Goal: Task Accomplishment & Management: Manage account settings

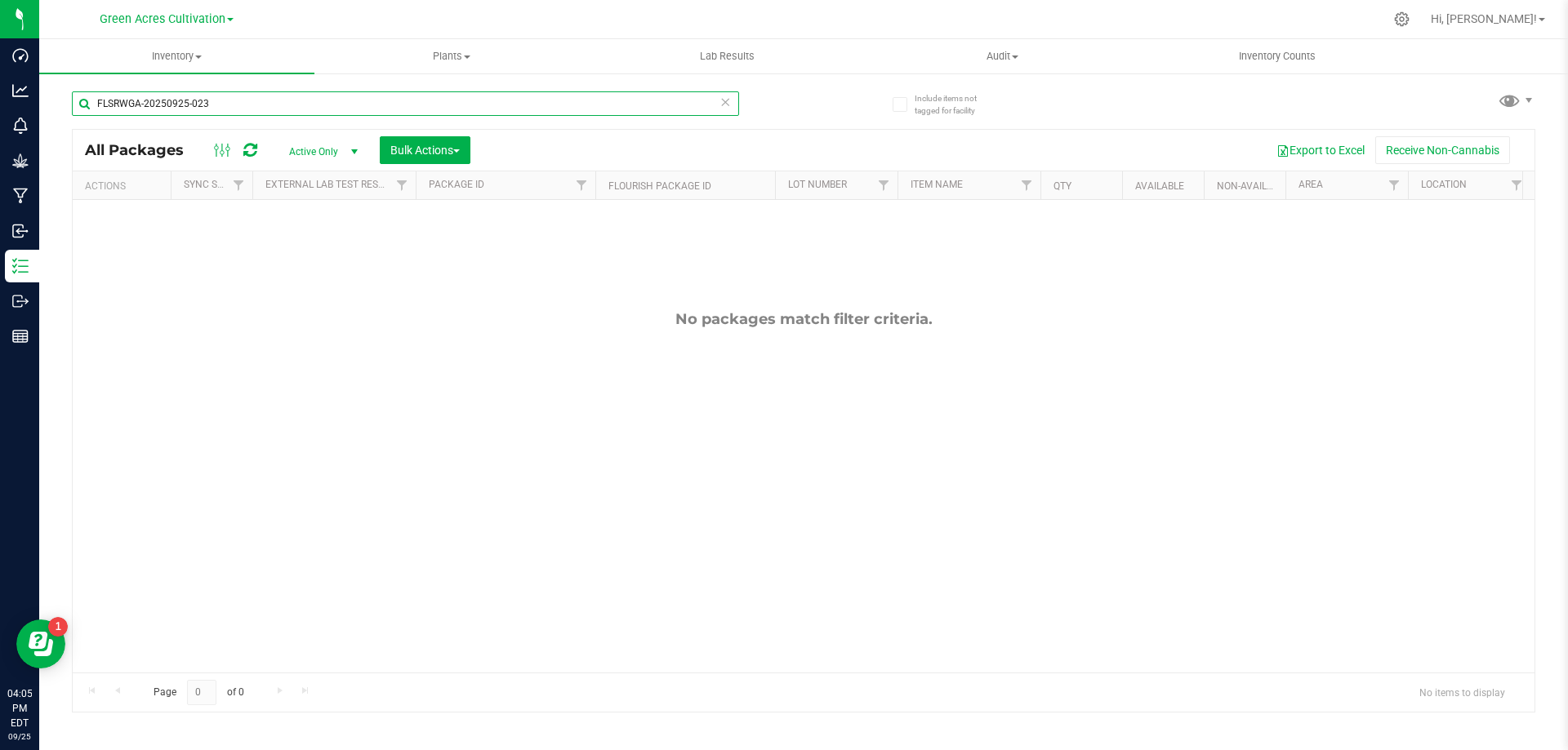
click at [520, 91] on input "FLSRWGA-20250925-023" at bounding box center [406, 103] width 667 height 24
paste input "4"
type input "FLSRWGA-20250925-024"
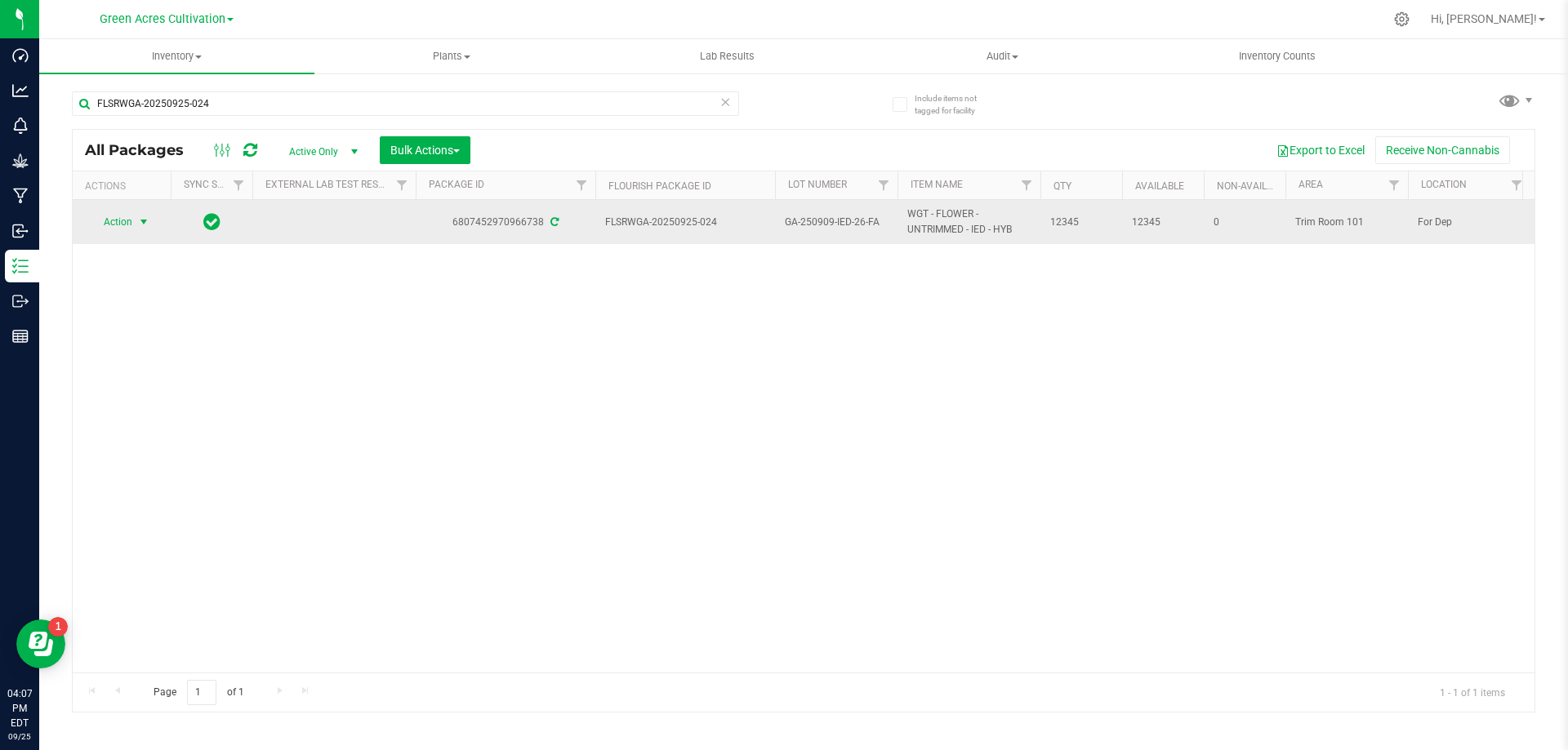
click at [136, 220] on span "select" at bounding box center [144, 221] width 20 height 23
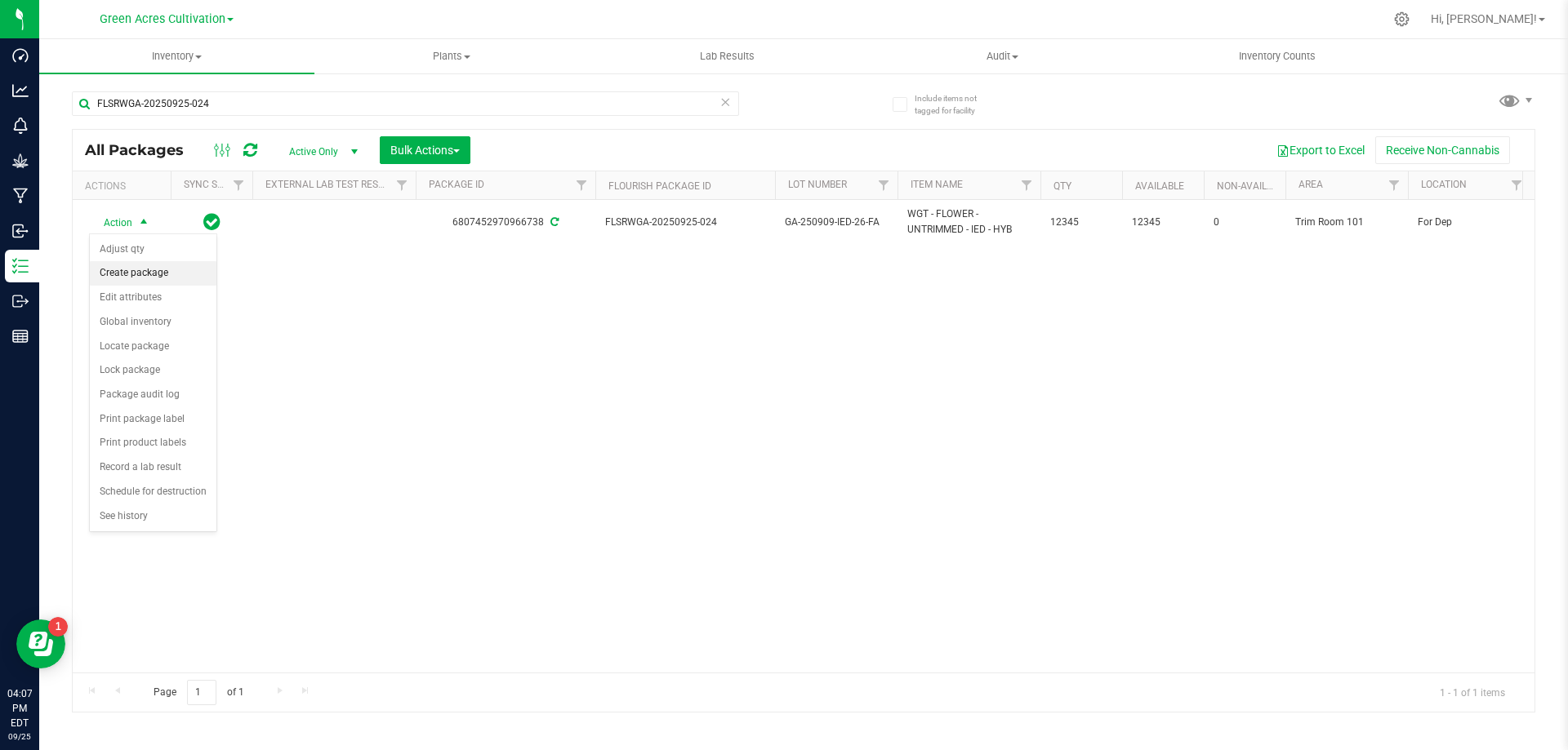
click at [143, 266] on li "Create package" at bounding box center [153, 273] width 127 height 24
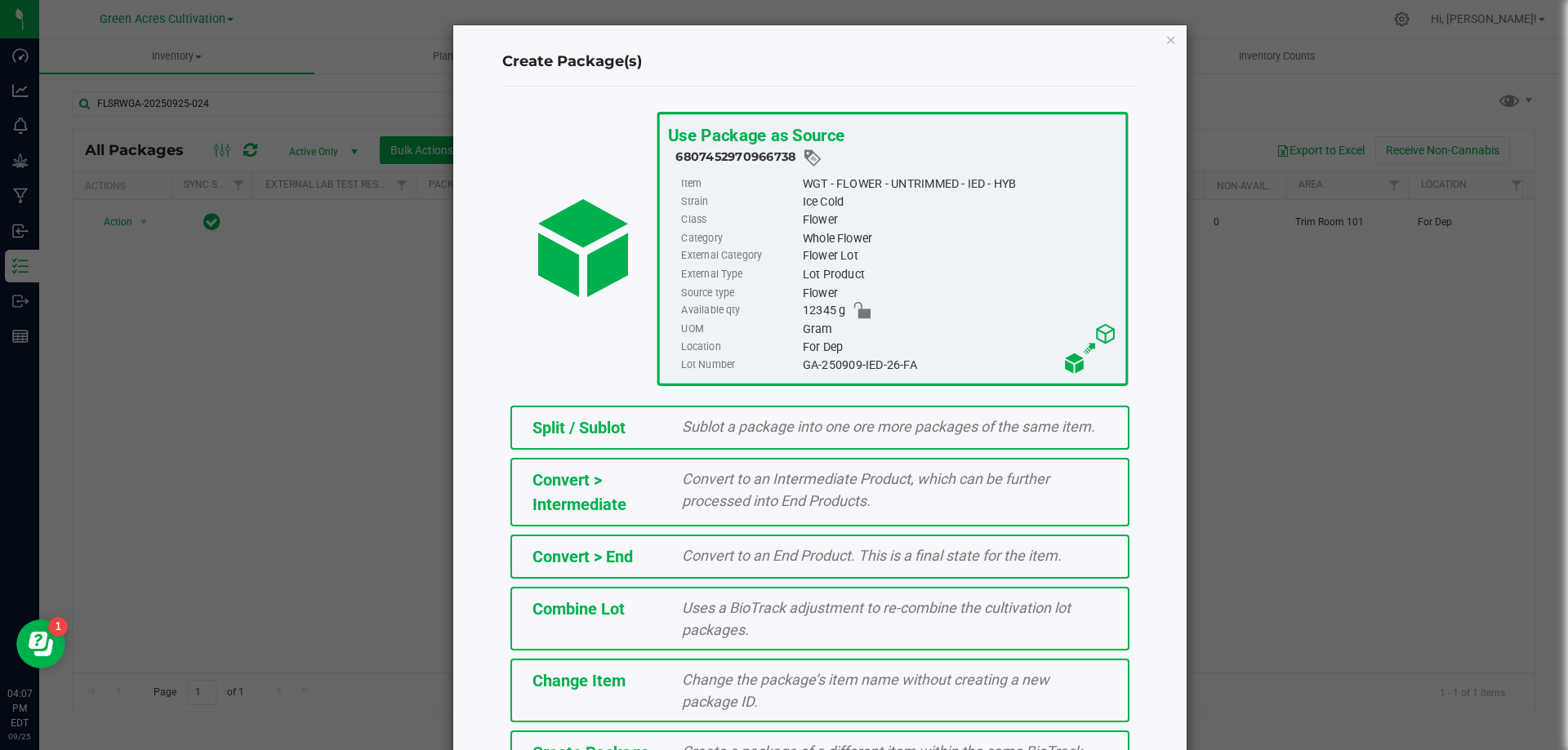
scroll to position [117, 0]
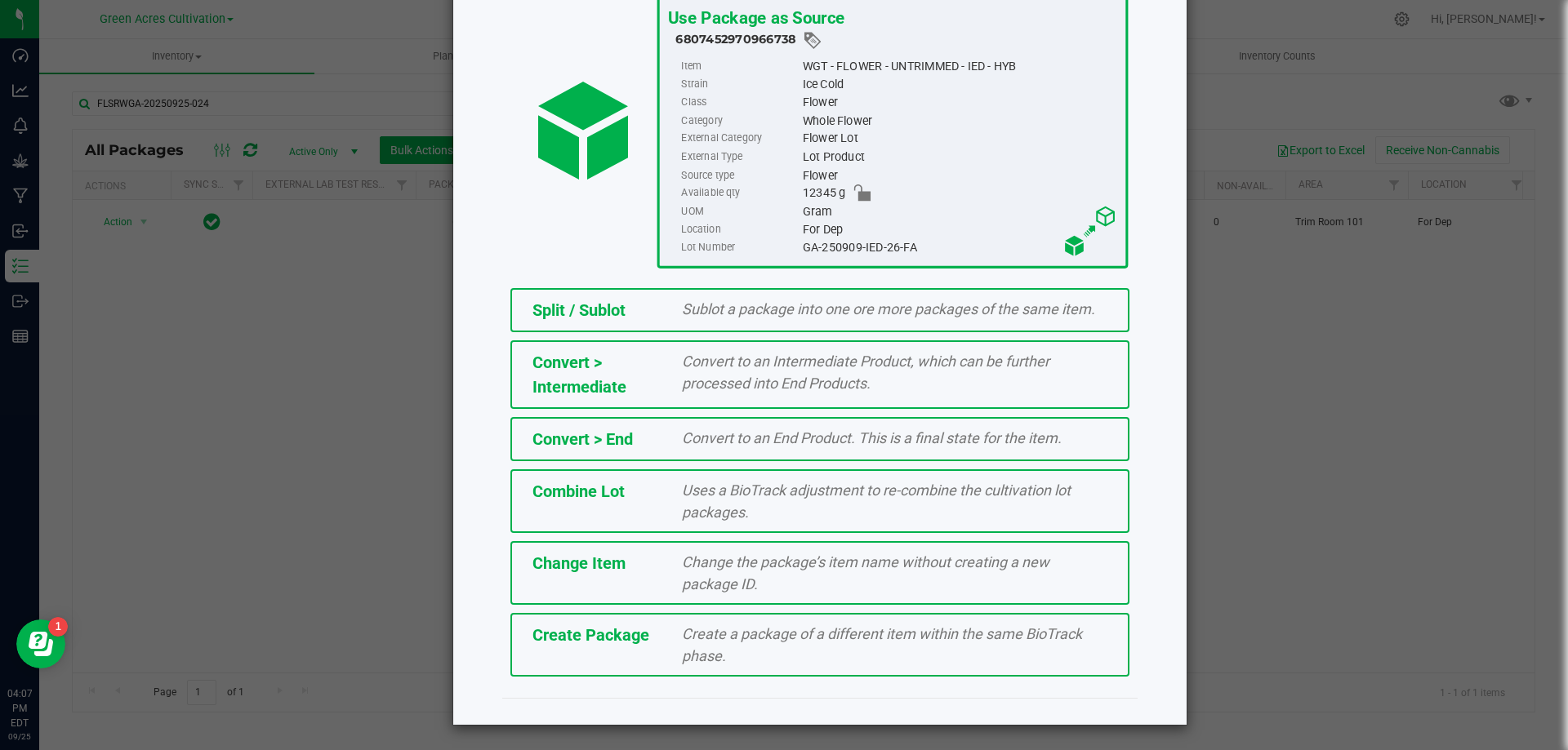
click at [752, 646] on div "Create a package of a different item within the same BioTrack phase." at bounding box center [895, 644] width 450 height 44
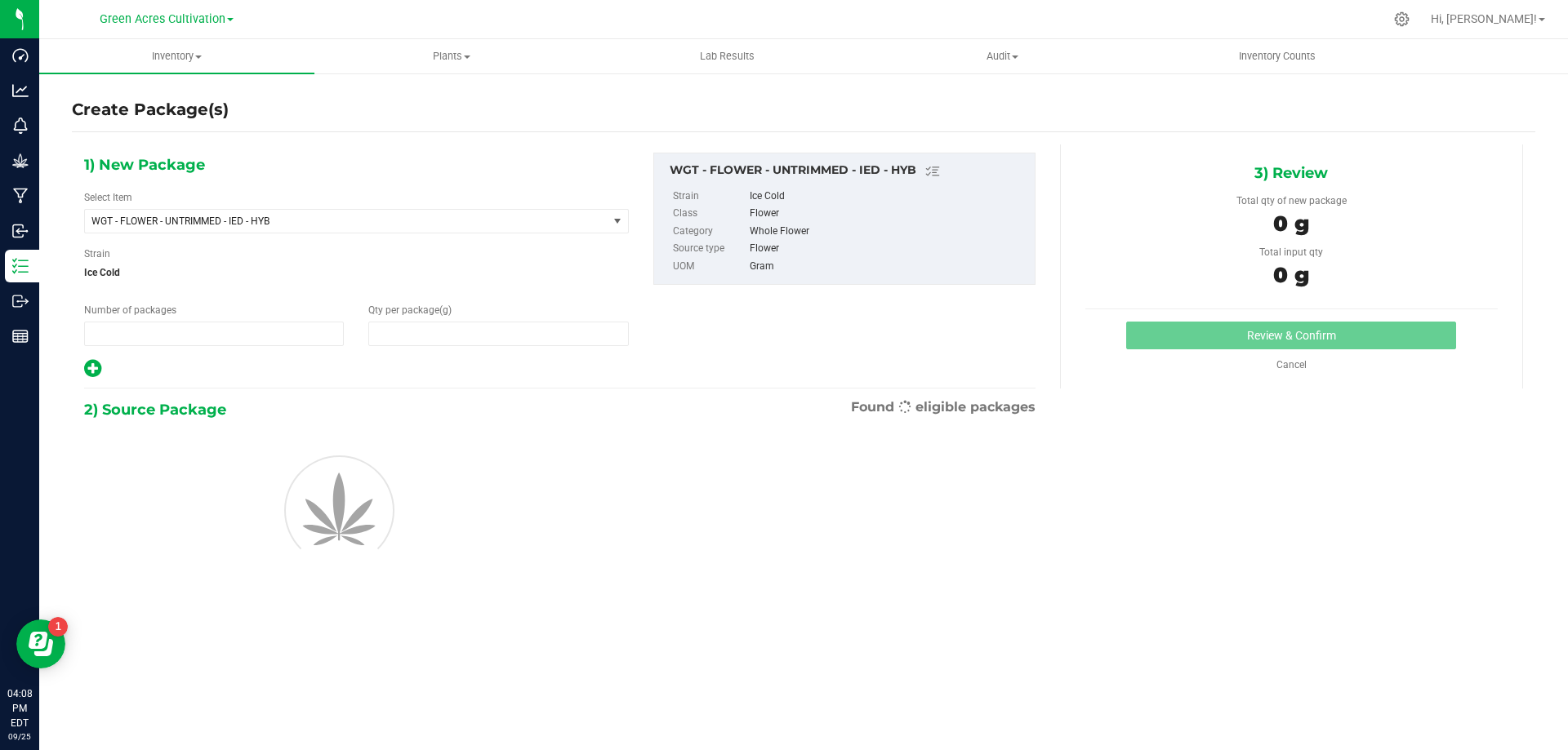
type input "1"
type input "0.0000"
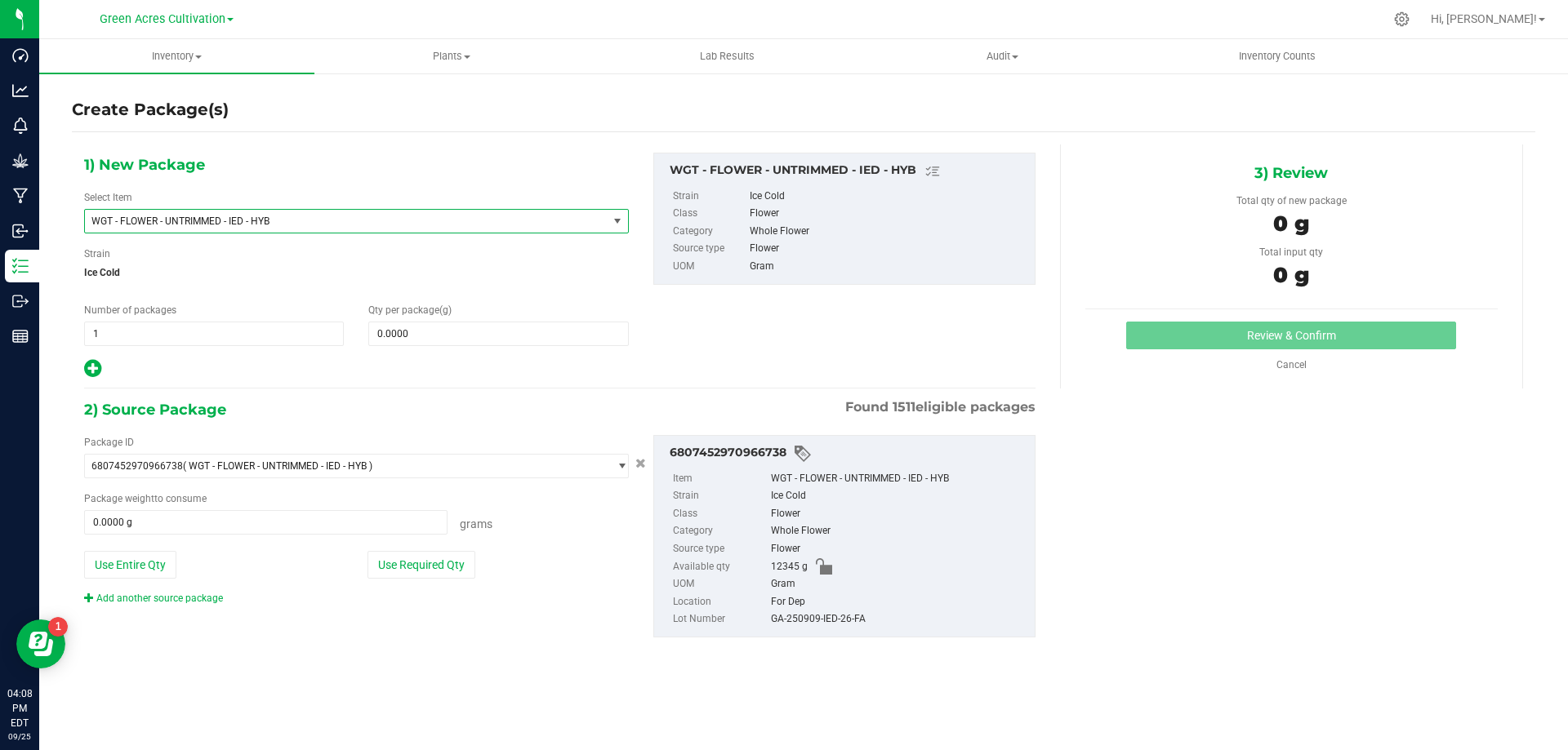
click at [403, 220] on span "WGT - FLOWER - UNTRIMMED - IED - HYB" at bounding box center [335, 221] width 489 height 12
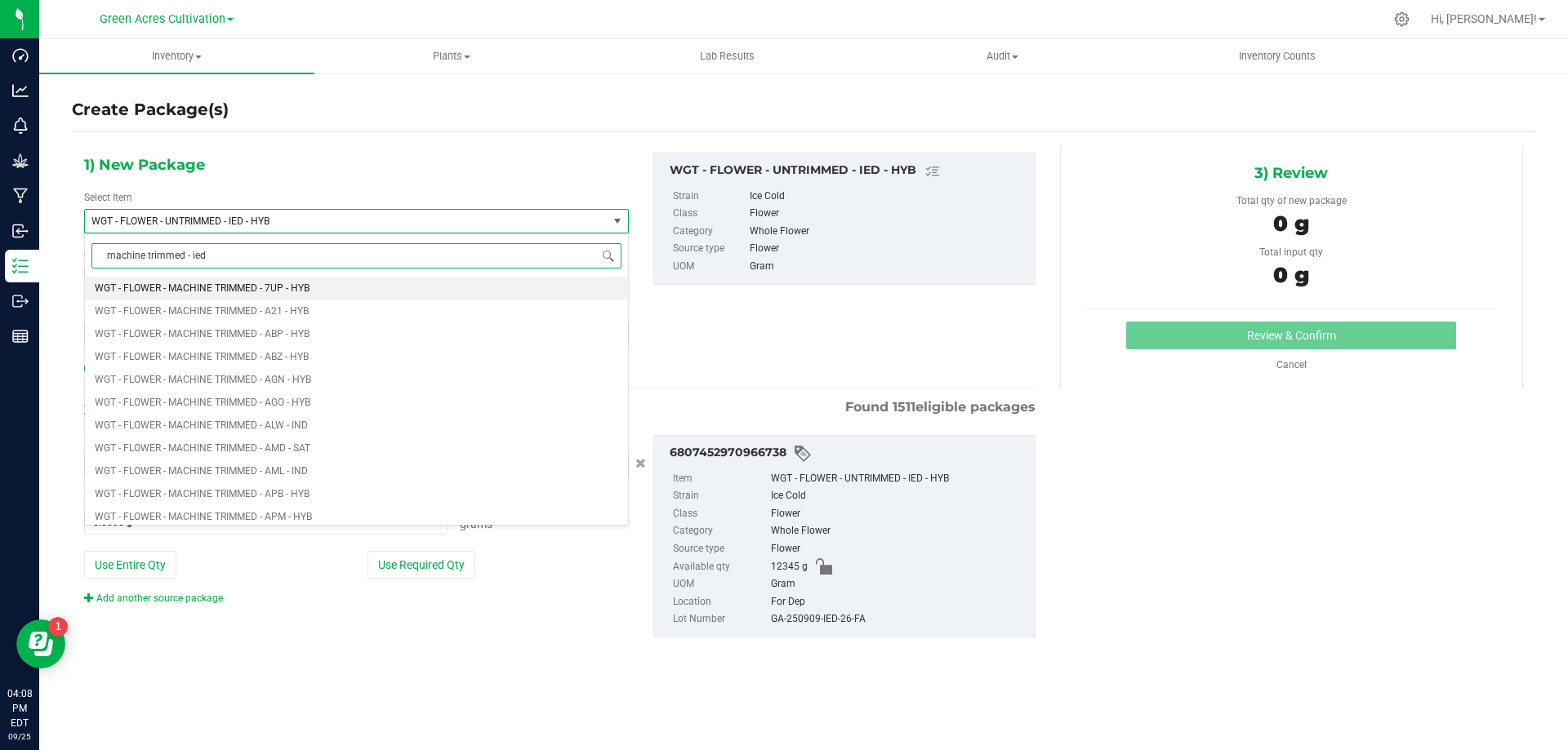
type input "machine trimmed - ied"
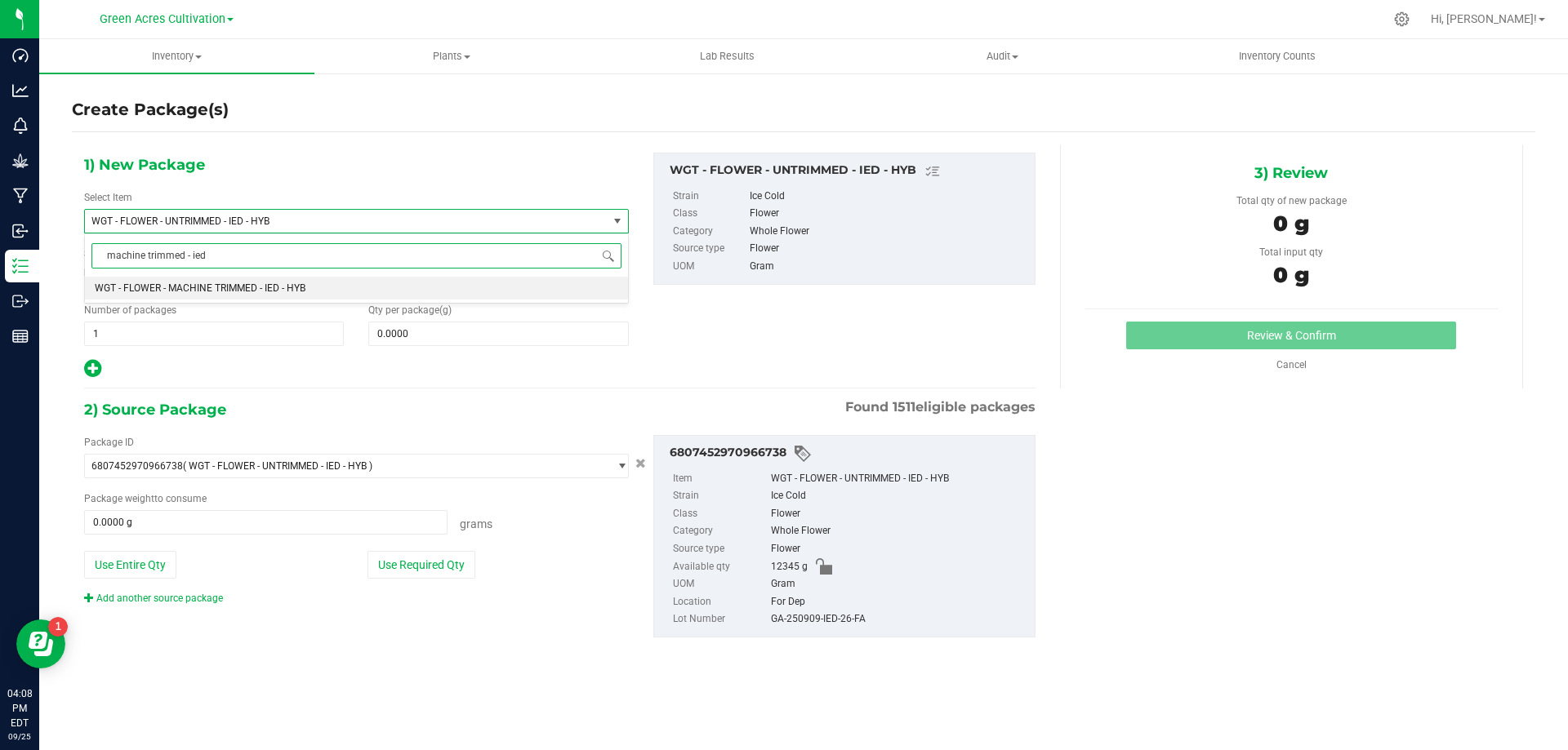
click at [383, 288] on li "WGT - FLOWER - MACHINE TRIMMED - IED - HYB" at bounding box center [357, 288] width 543 height 23
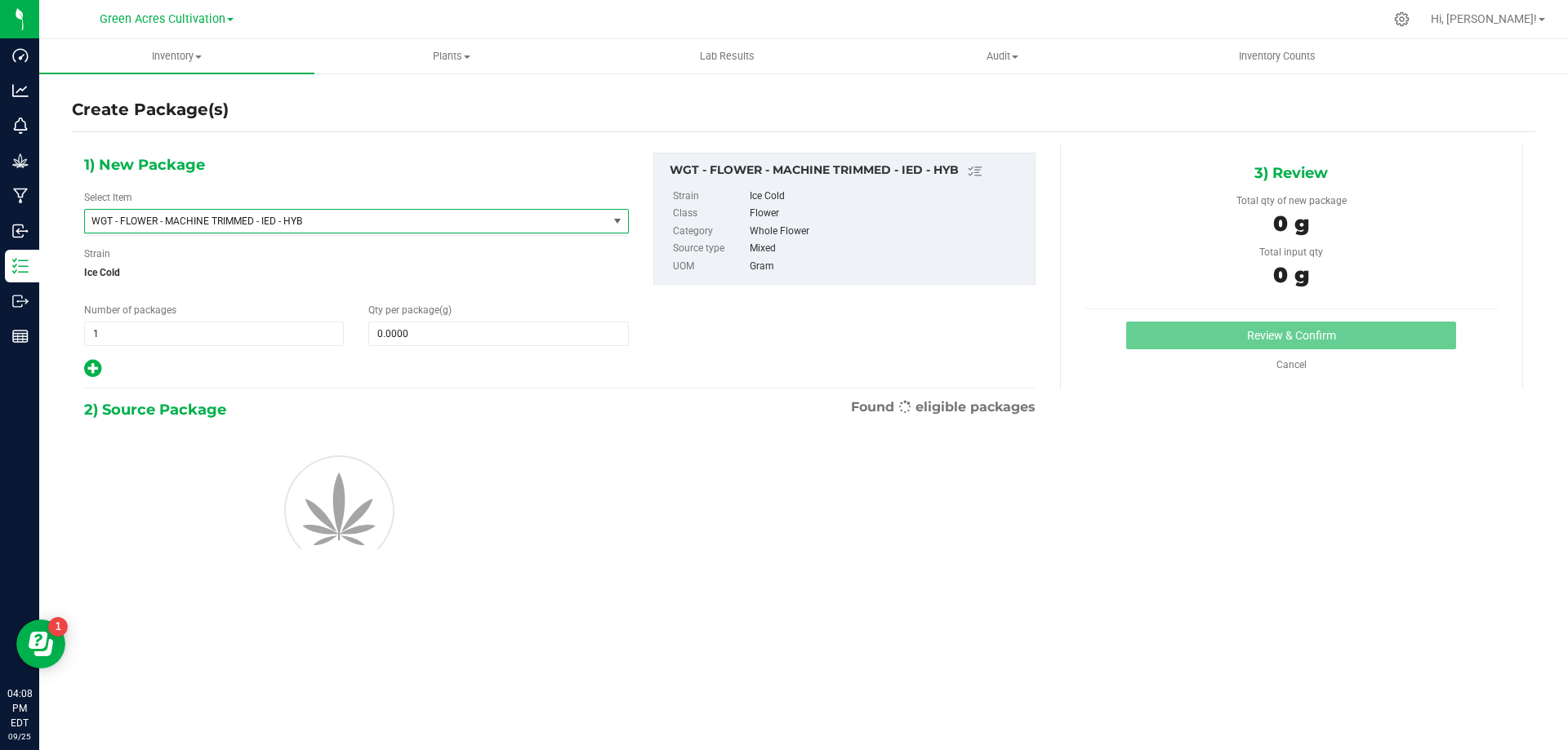
type input "0.0000"
click at [427, 329] on span at bounding box center [498, 334] width 259 height 24
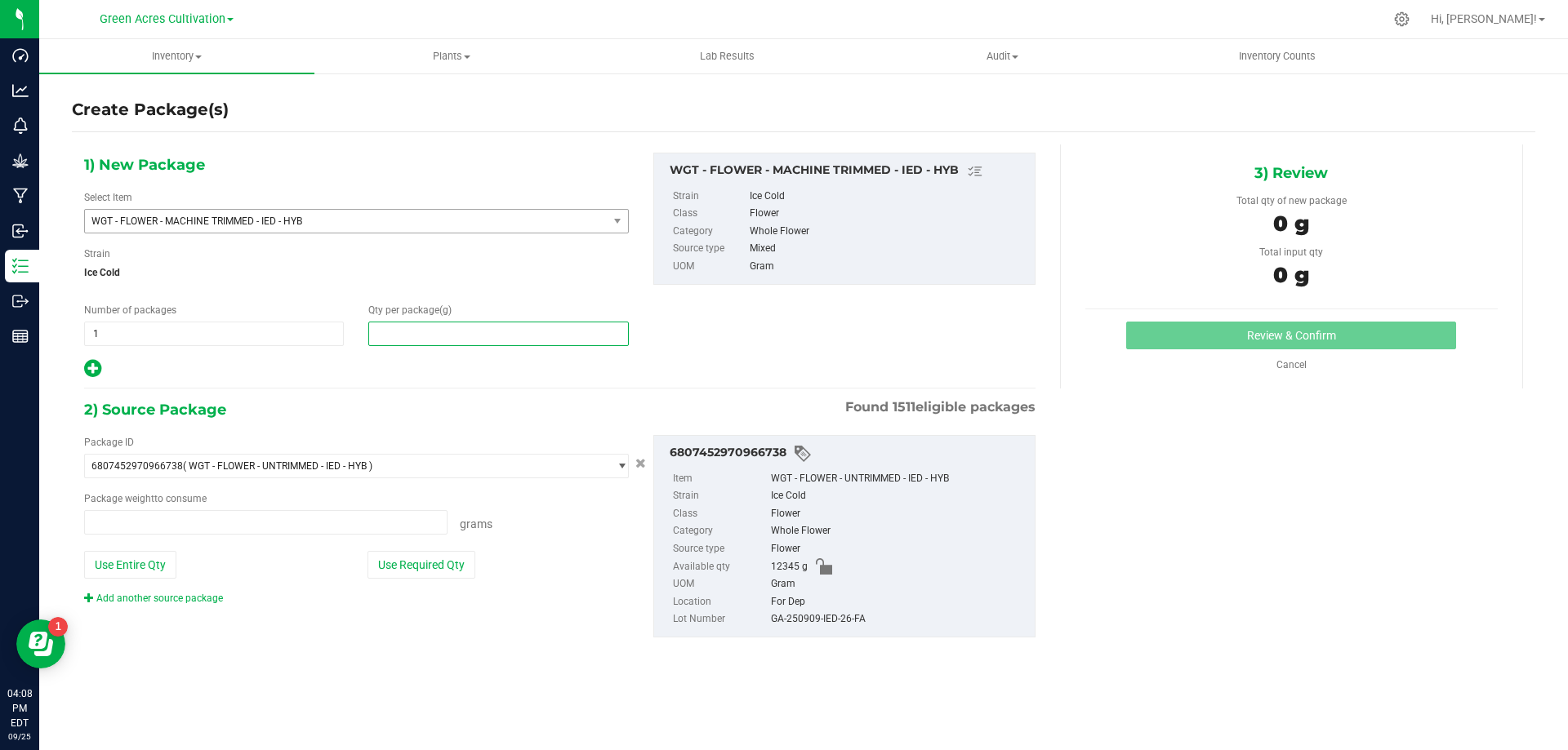
type input "0.0000 g"
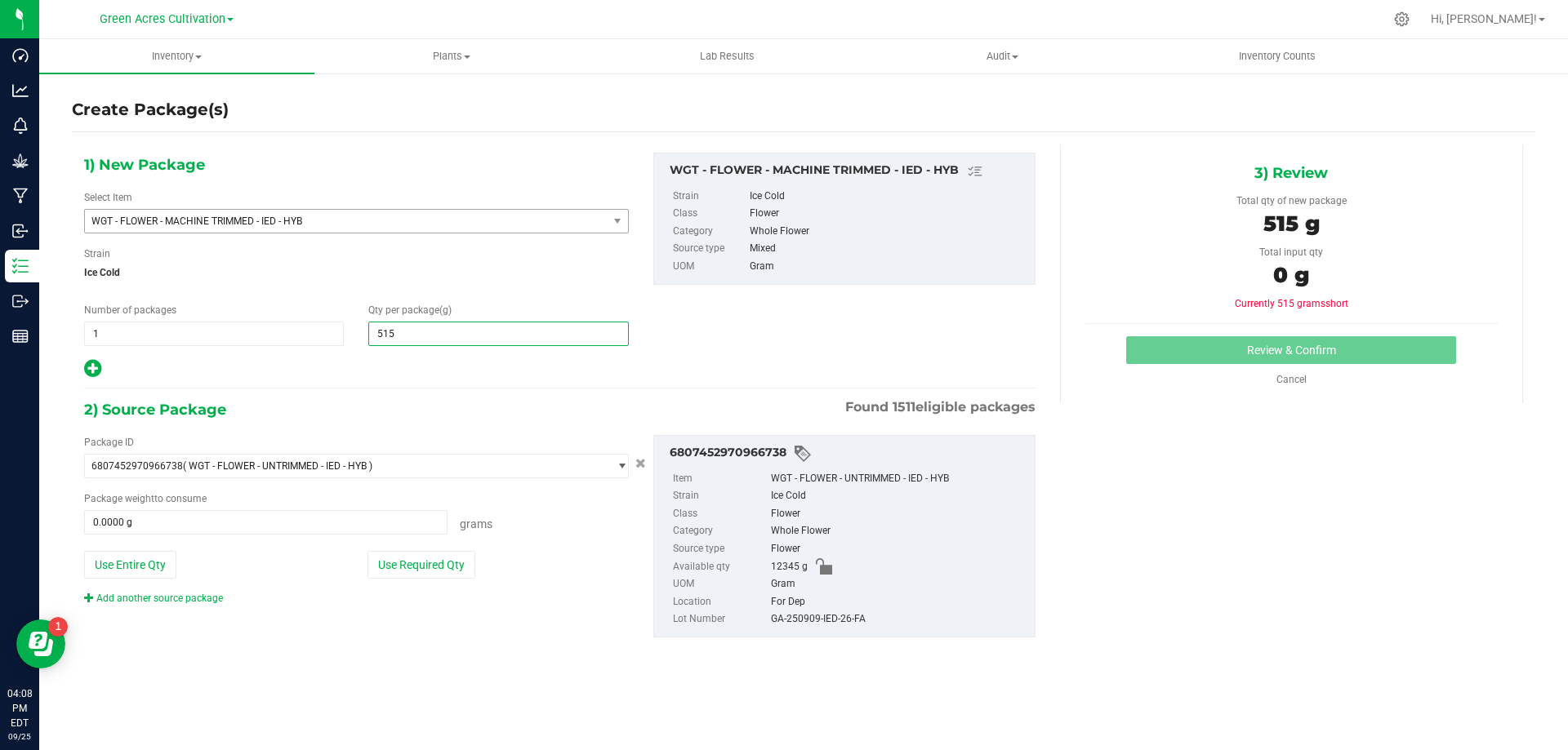
type input "5150"
type input "5,150.0000"
click at [427, 561] on button "Use Required Qty" at bounding box center [422, 564] width 108 height 28
type input "5150.0000 g"
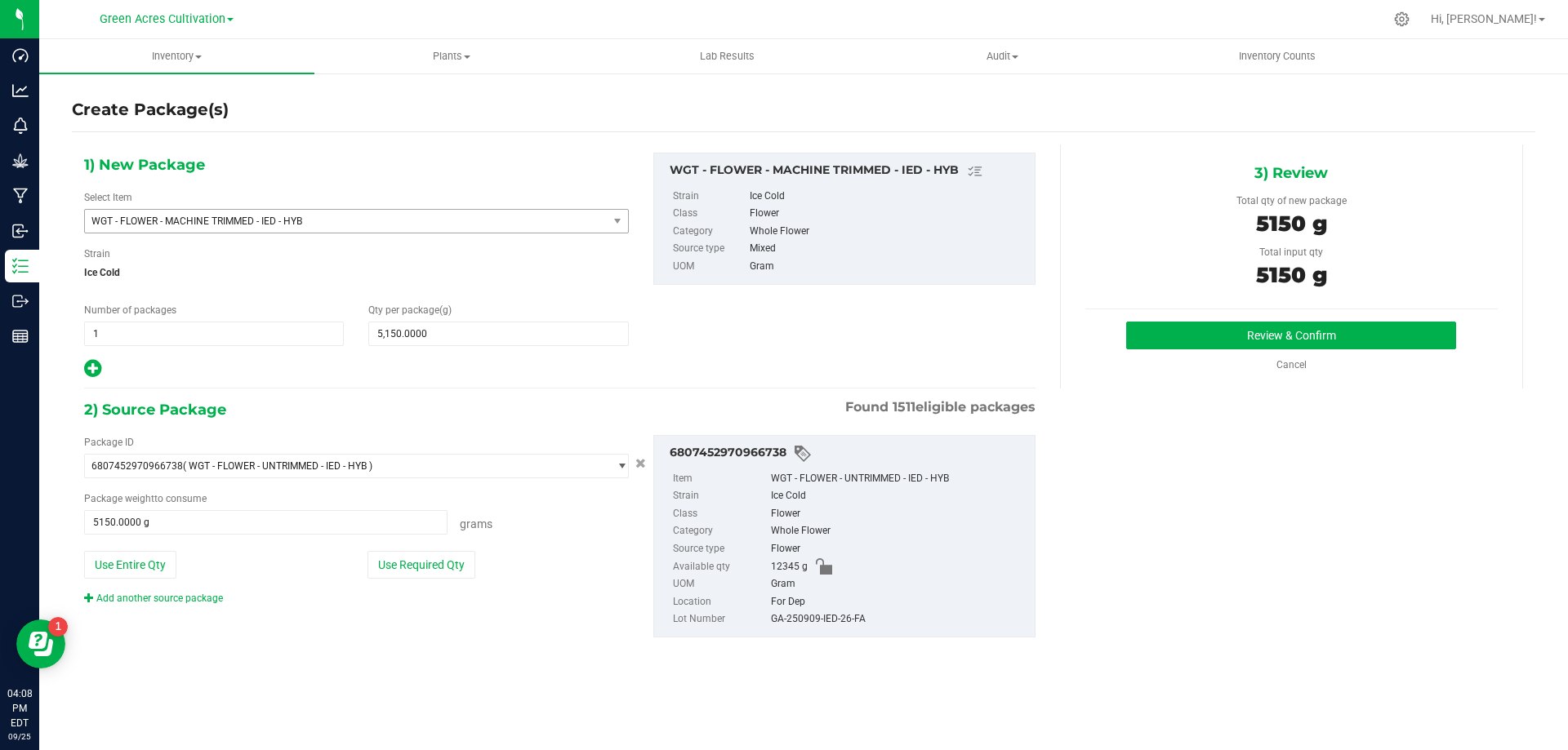
click at [830, 614] on div "GA-250909-IED-26-FA" at bounding box center [898, 619] width 256 height 18
copy div "GA-250909-IED-26-FA"
click at [1201, 332] on button "Review & Confirm" at bounding box center [1291, 335] width 329 height 28
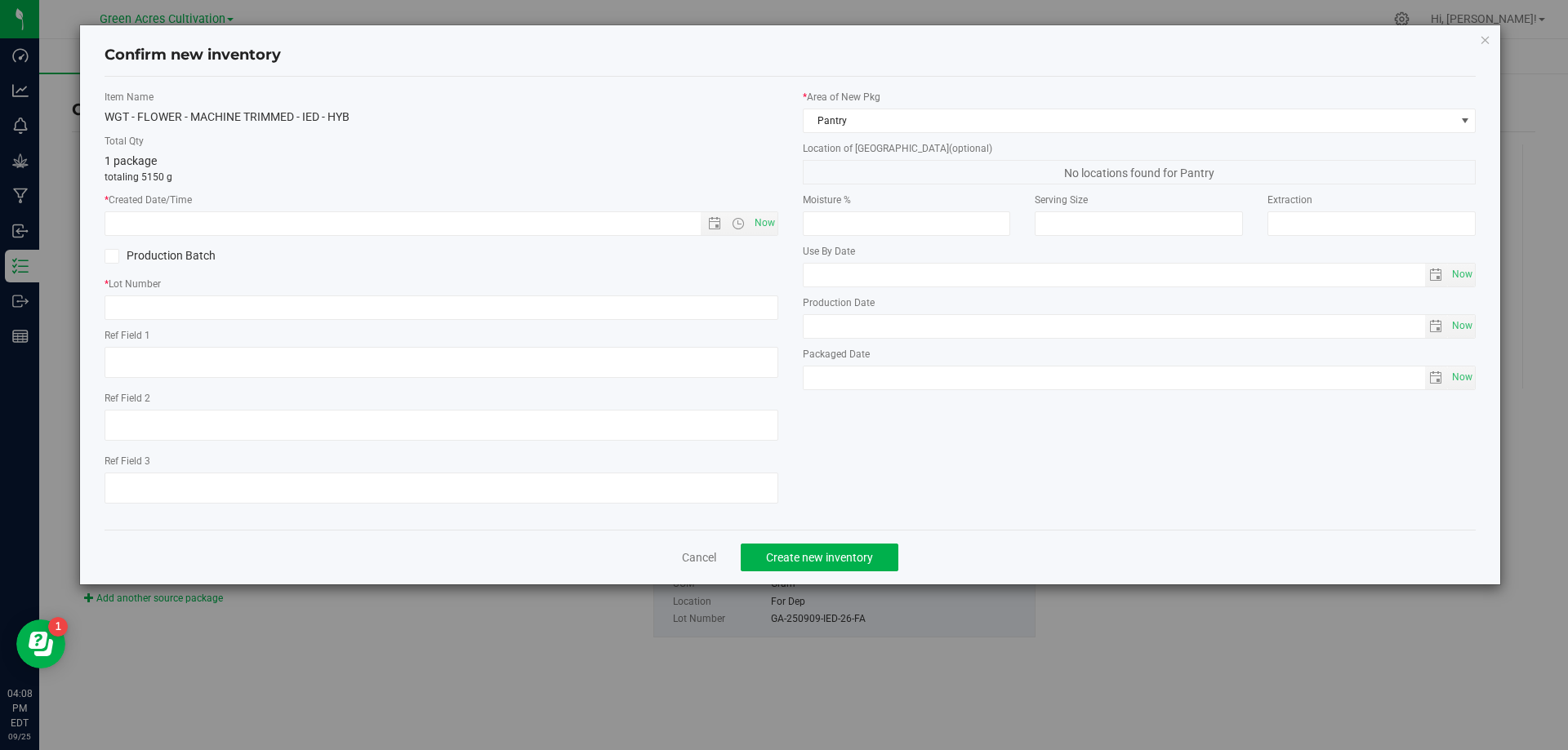
click at [774, 208] on div "* Created Date/Time Now" at bounding box center [441, 214] width 673 height 43
click at [770, 216] on span "Now" at bounding box center [764, 223] width 28 height 24
type input "[DATE] 4:08 PM"
click at [762, 299] on input "text" at bounding box center [441, 307] width 673 height 24
paste input "GA-250909-IED-26-FA"
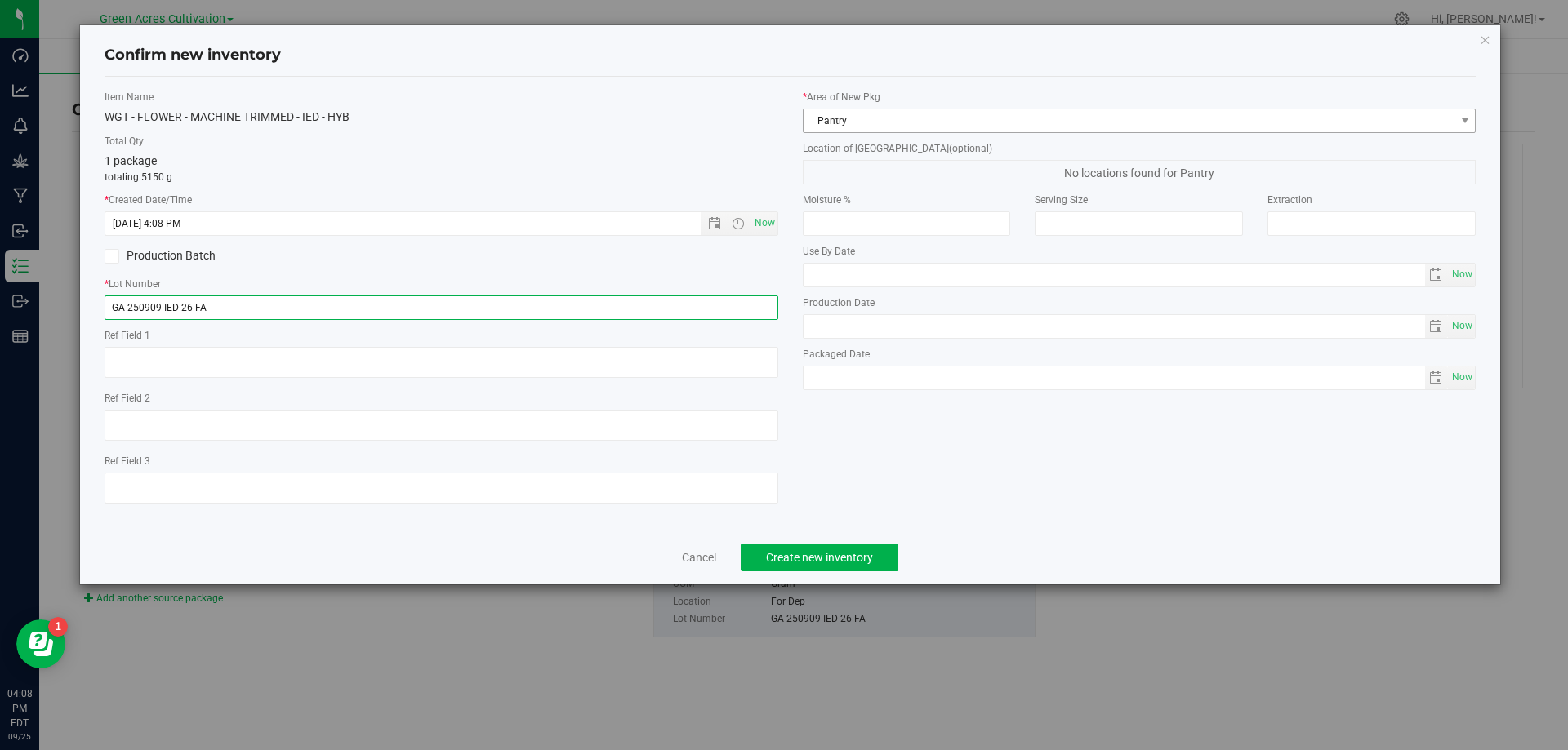
type input "GA-250909-IED-26-FA"
click at [895, 109] on span "Pantry" at bounding box center [1139, 121] width 673 height 24
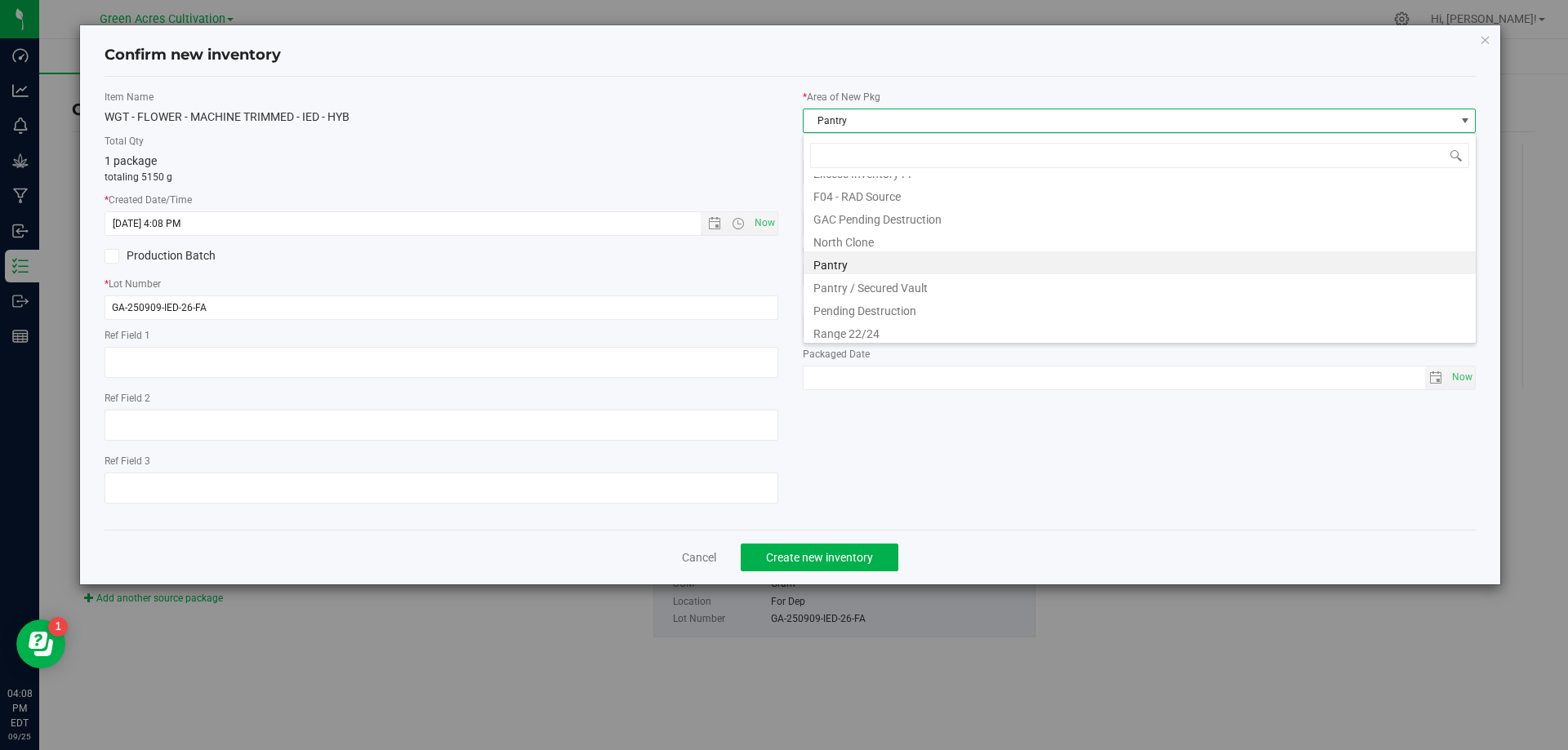
scroll to position [248, 0]
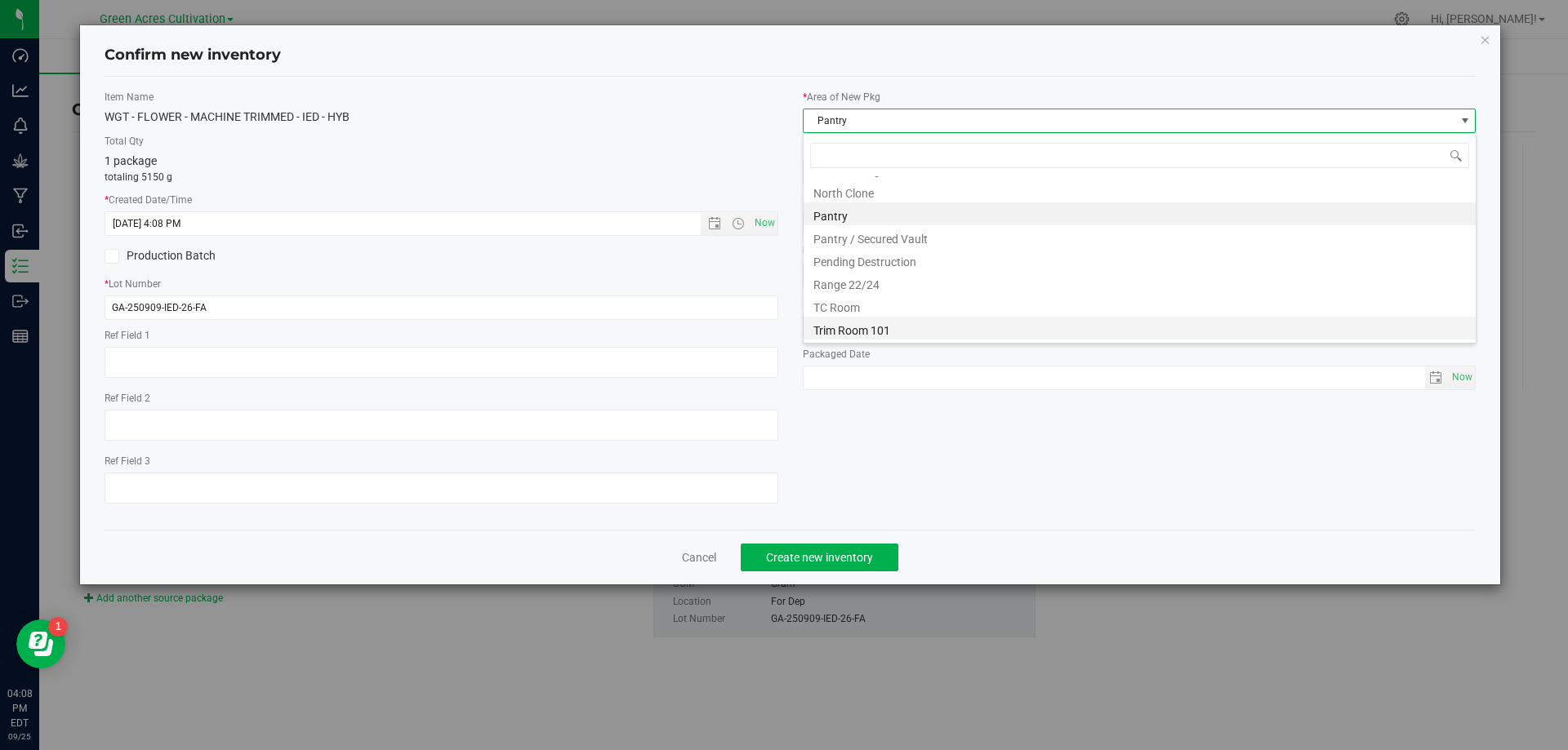
click at [873, 324] on li "Trim Room 101" at bounding box center [1139, 328] width 672 height 23
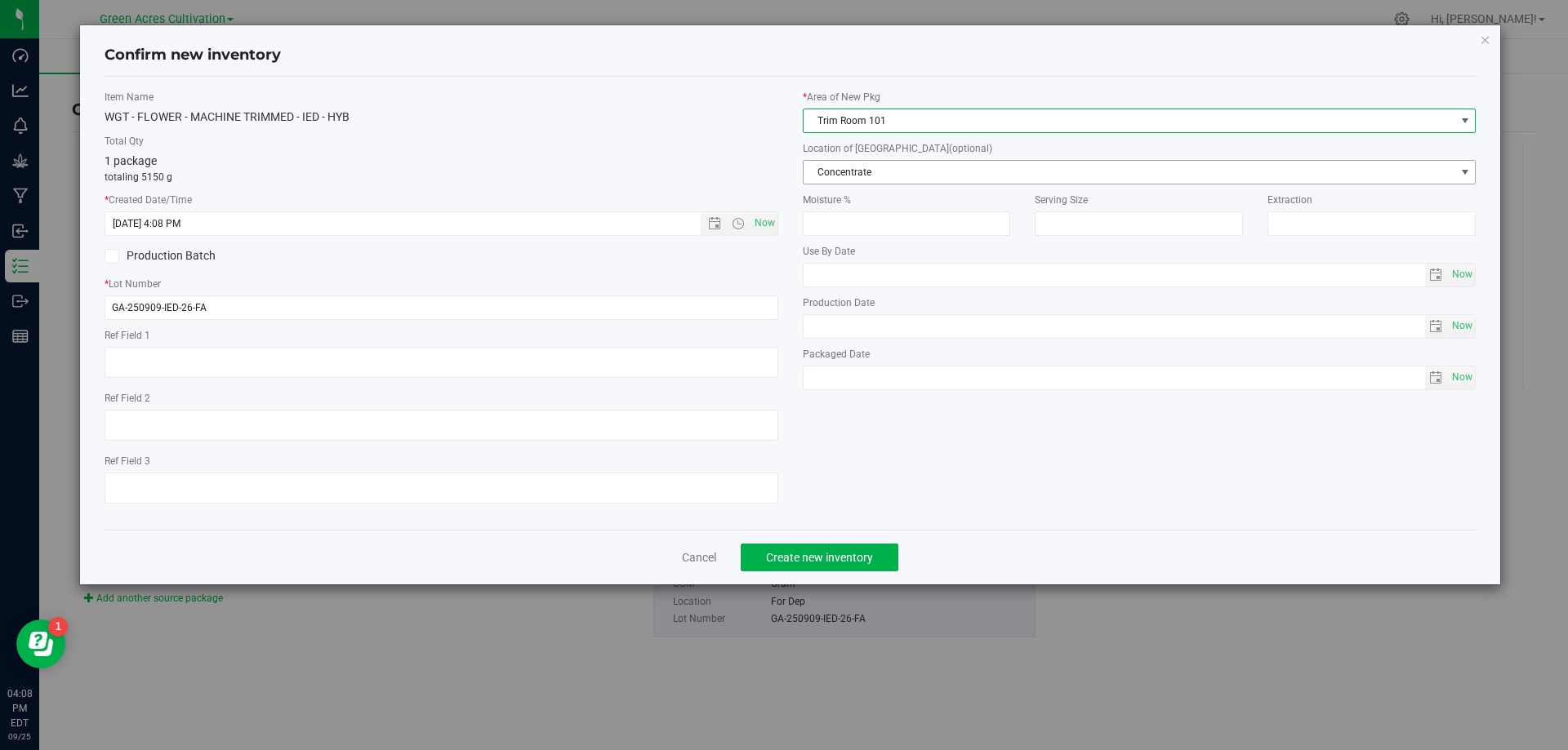
click at [873, 175] on span "Concentrate" at bounding box center [1129, 171] width 651 height 23
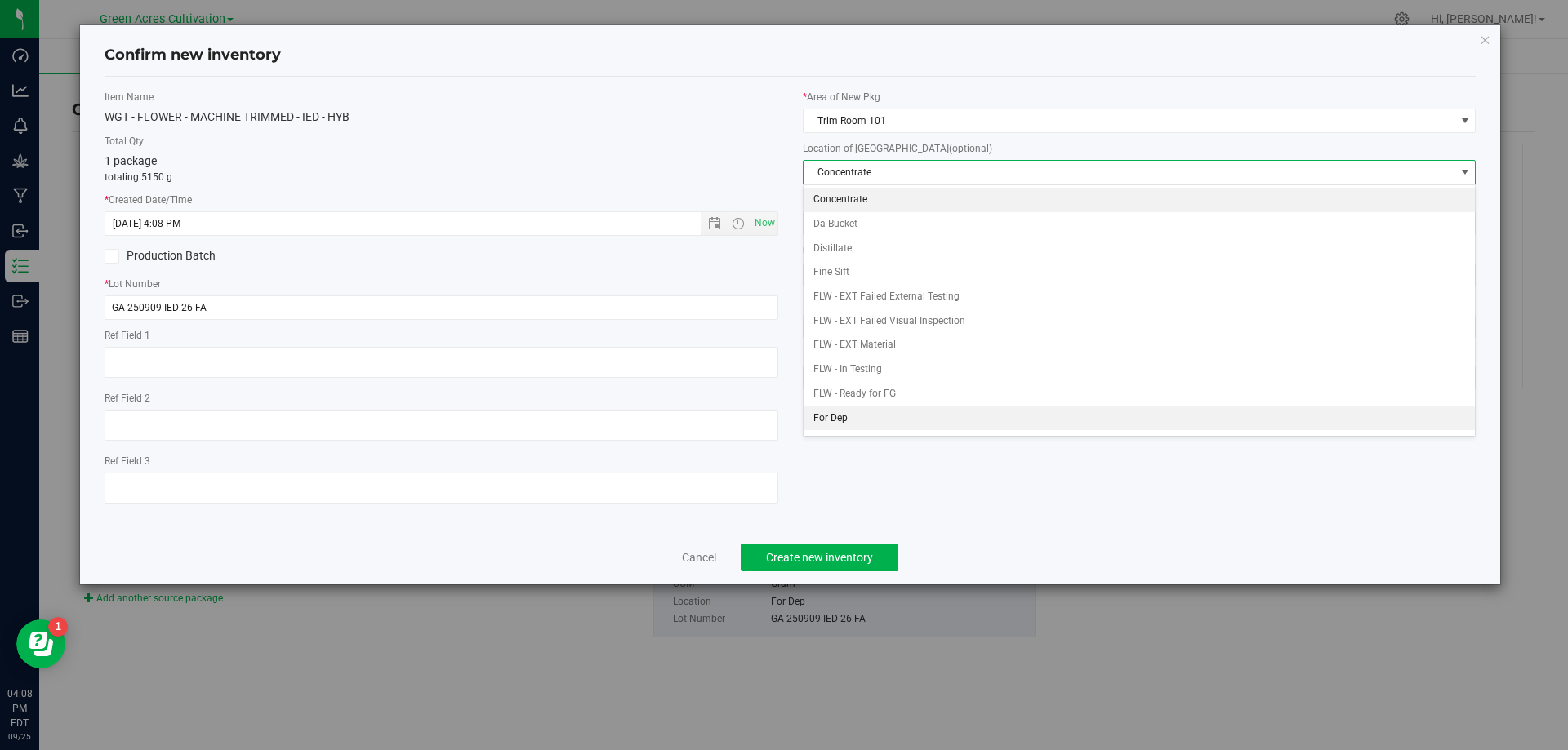
click at [844, 422] on li "For Dep" at bounding box center [1139, 418] width 672 height 24
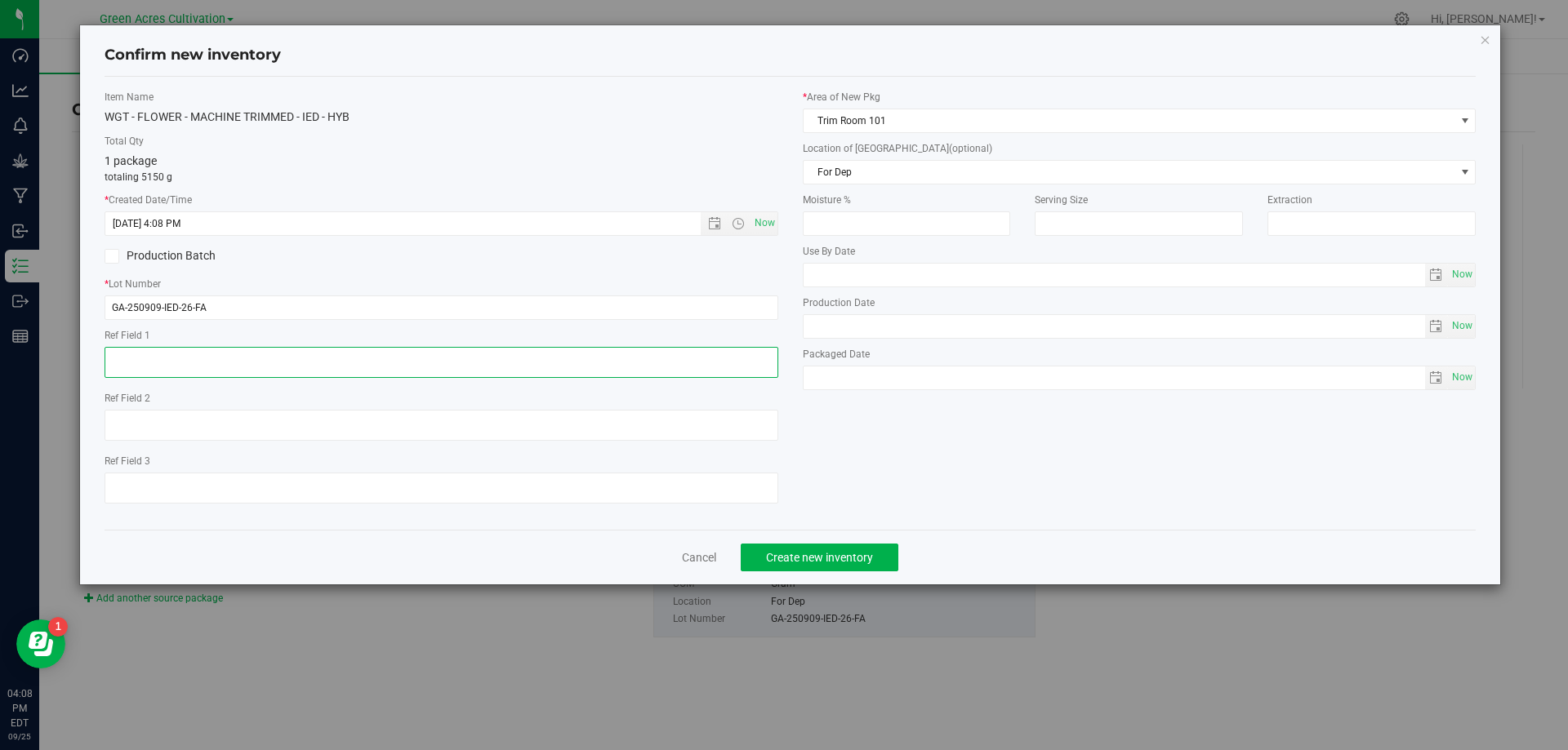
click at [504, 356] on textarea at bounding box center [441, 362] width 673 height 31
type textarea "n"
type textarea "NEEDS QC"
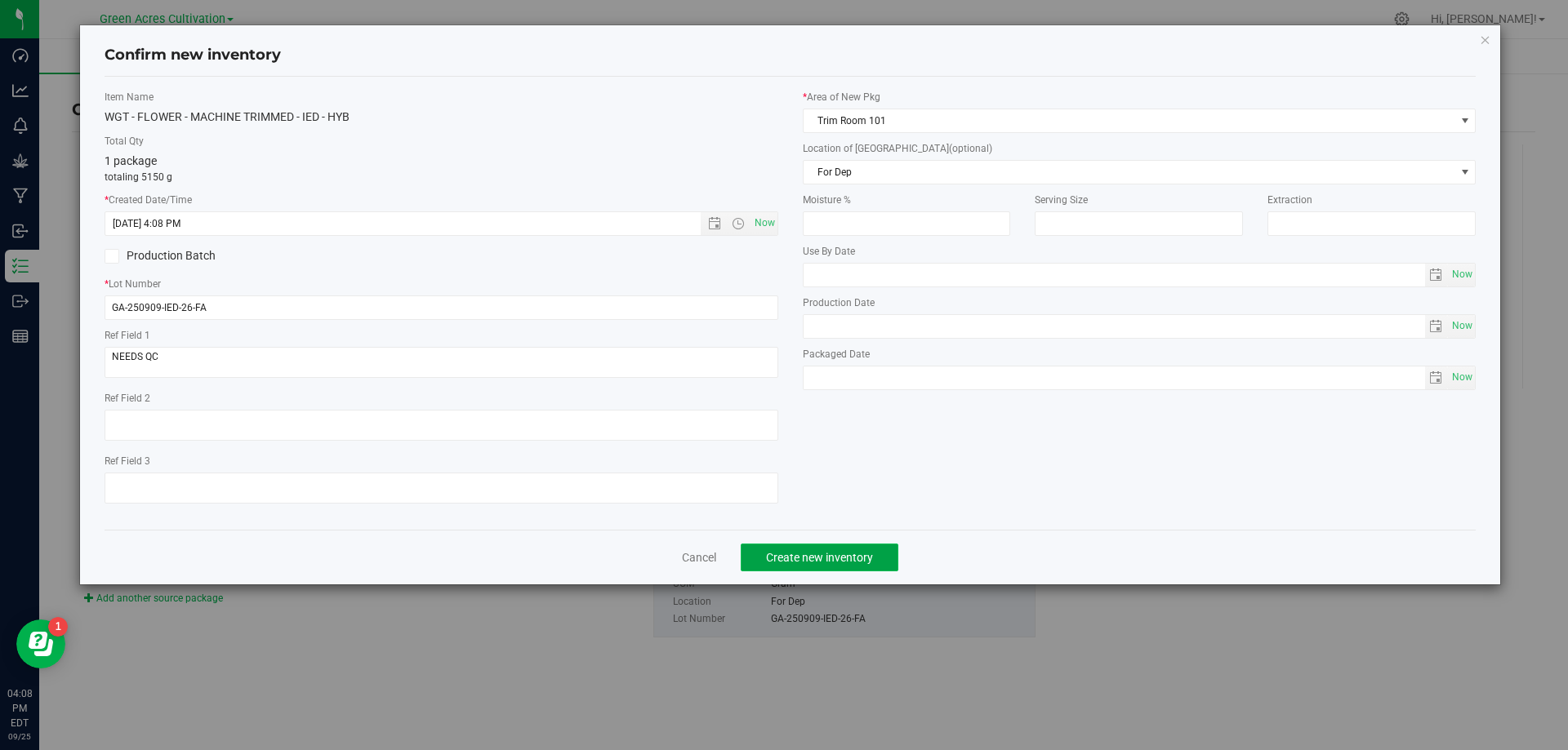
click at [830, 546] on button "Create new inventory" at bounding box center [819, 557] width 158 height 28
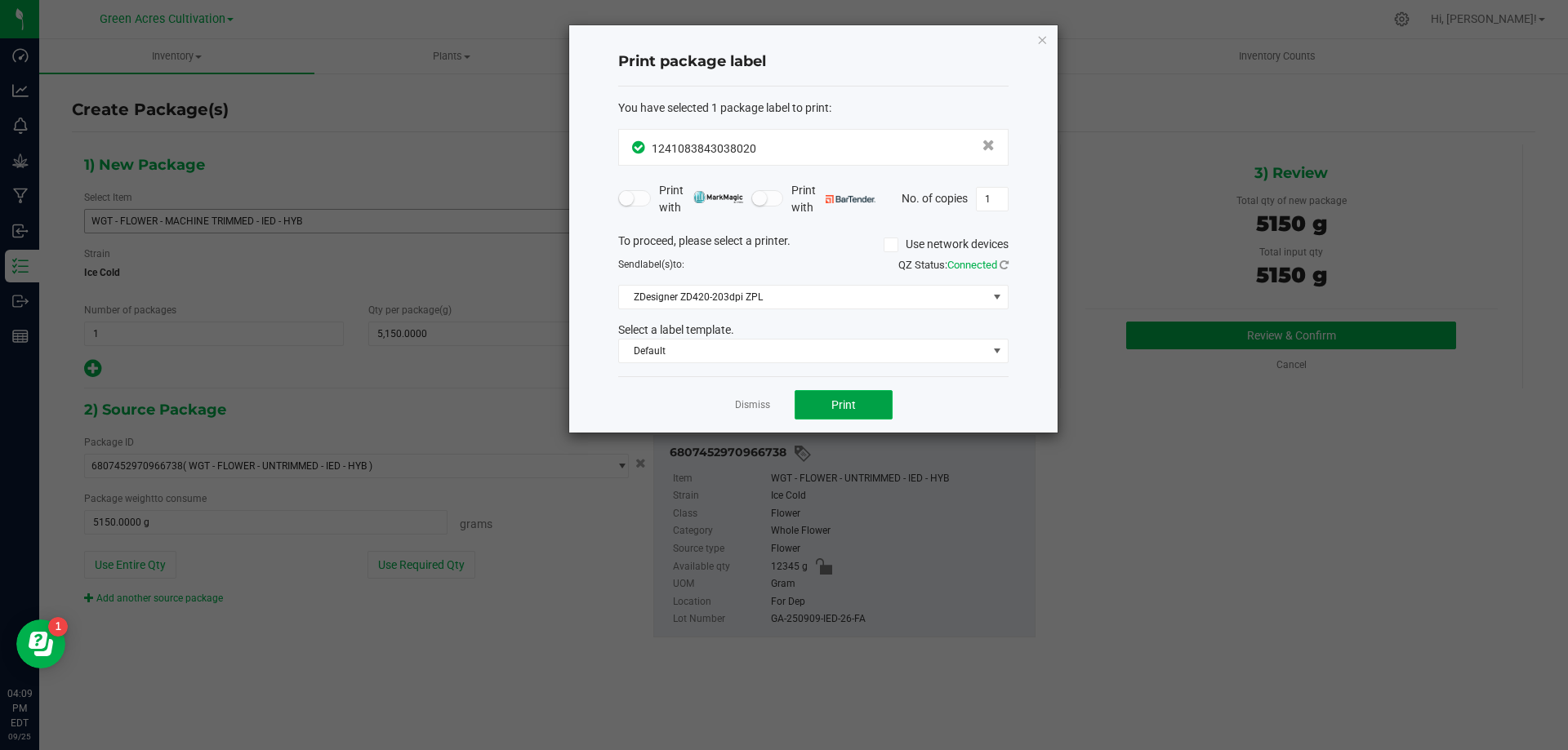
click at [843, 404] on span "Print" at bounding box center [843, 405] width 24 height 13
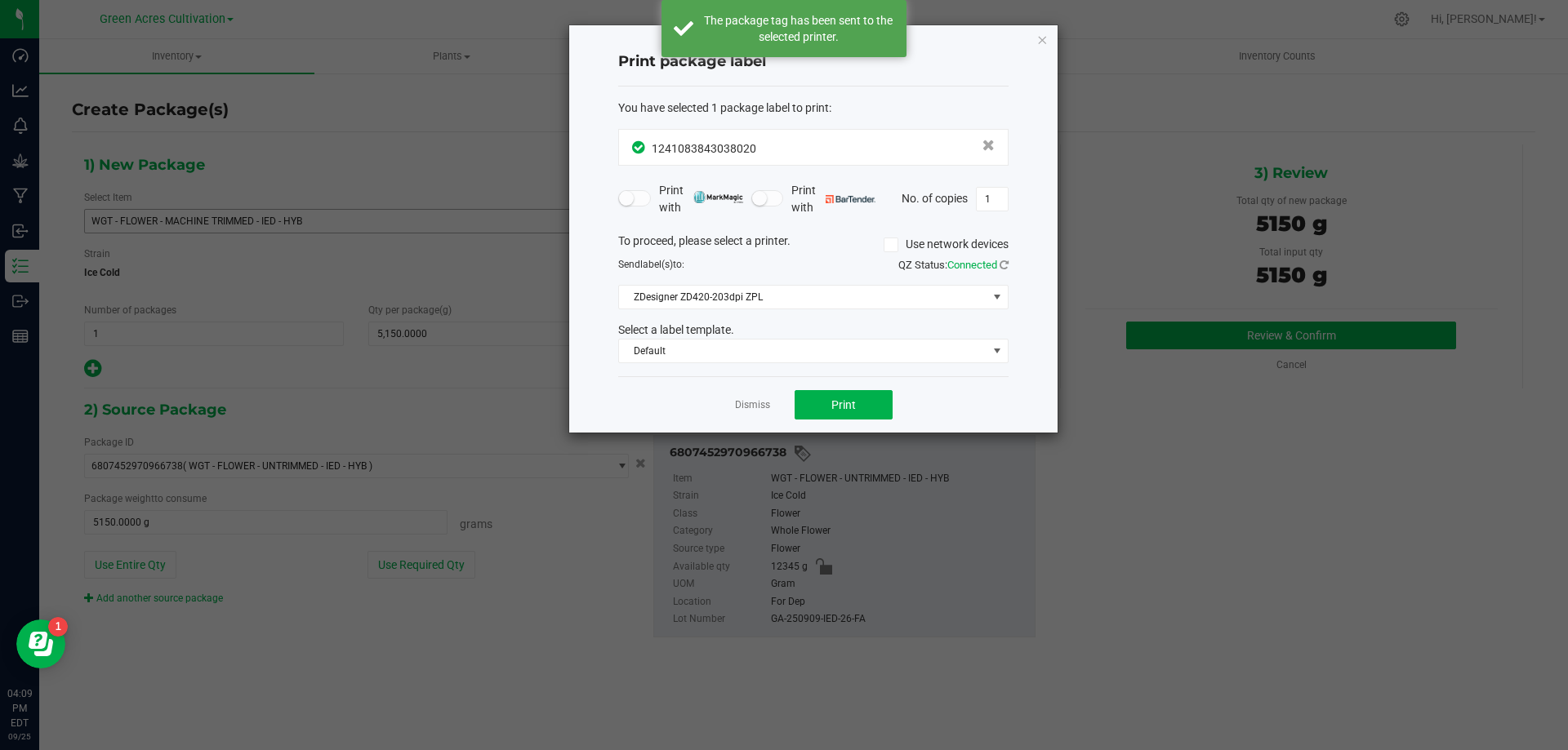
click at [739, 397] on app-cancel-button "Dismiss" at bounding box center [753, 405] width 35 height 17
click at [779, 407] on div "Dismiss Print" at bounding box center [814, 405] width 390 height 57
click at [775, 407] on div "Dismiss Print" at bounding box center [814, 405] width 390 height 57
click at [760, 403] on link "Dismiss" at bounding box center [753, 405] width 35 height 14
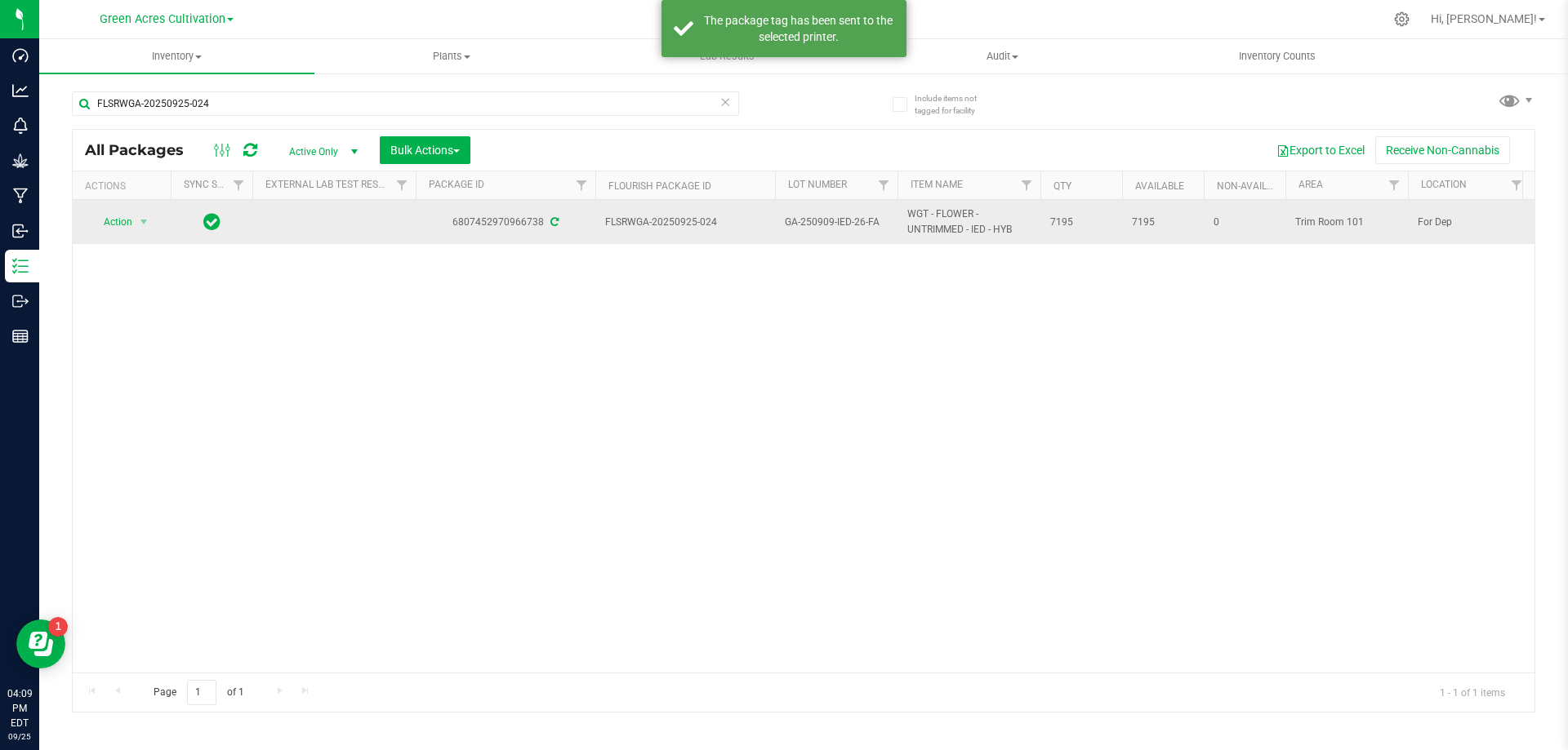
click at [120, 237] on td "Action Action Adjust qty Create package Edit attributes Global inventory Locate…" at bounding box center [122, 222] width 98 height 44
click at [116, 232] on span "Action" at bounding box center [111, 221] width 44 height 23
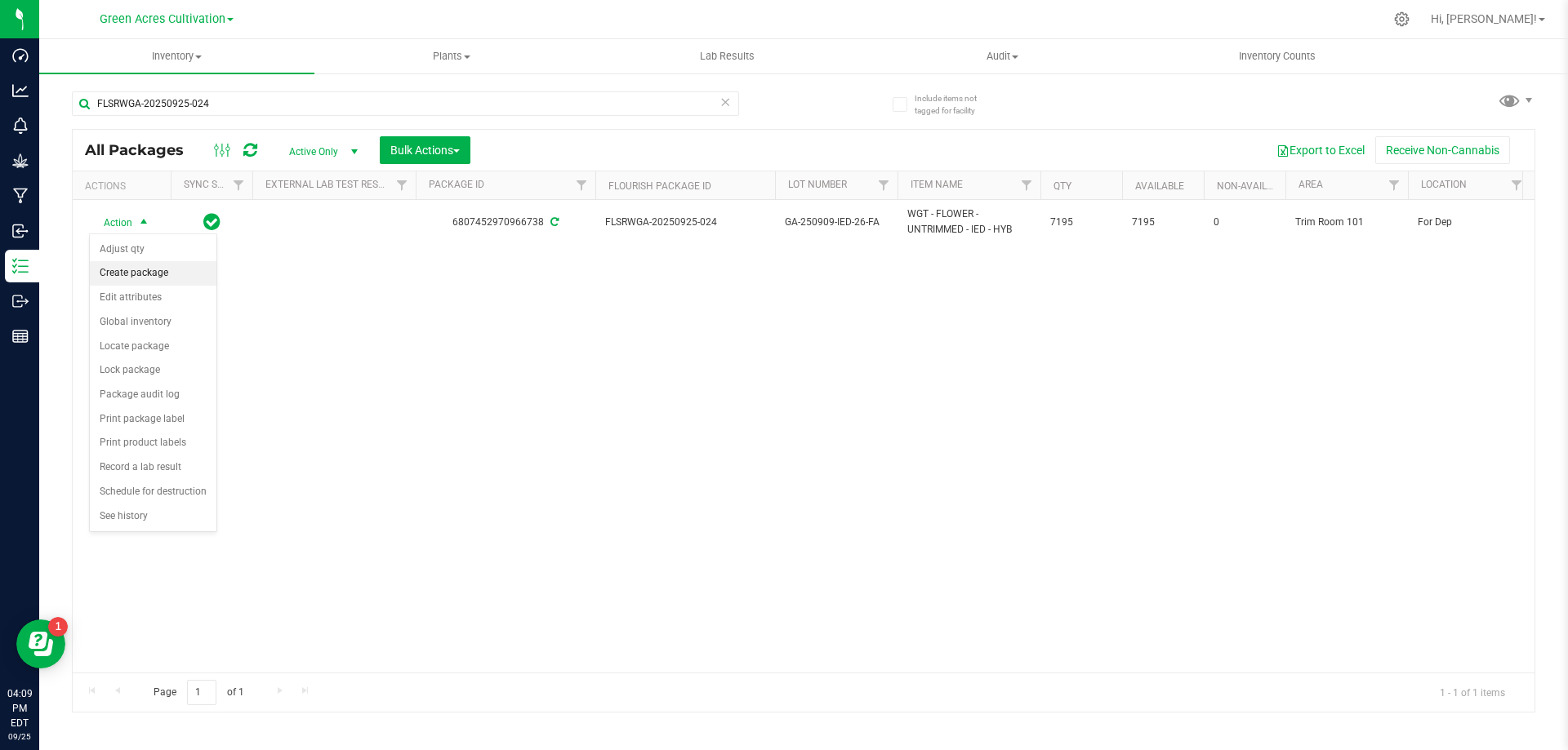
click at [134, 283] on li "Create package" at bounding box center [153, 273] width 127 height 24
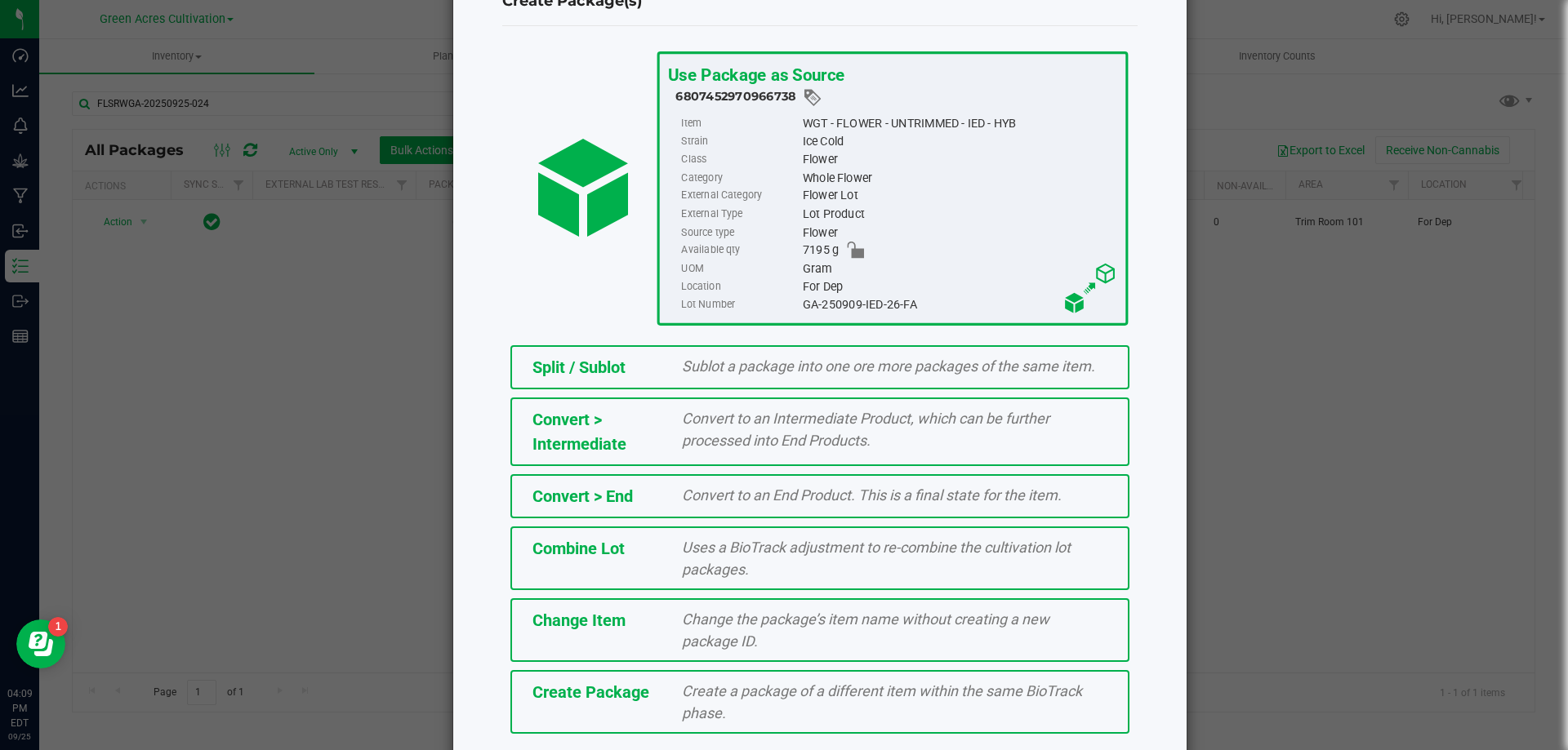
scroll to position [117, 0]
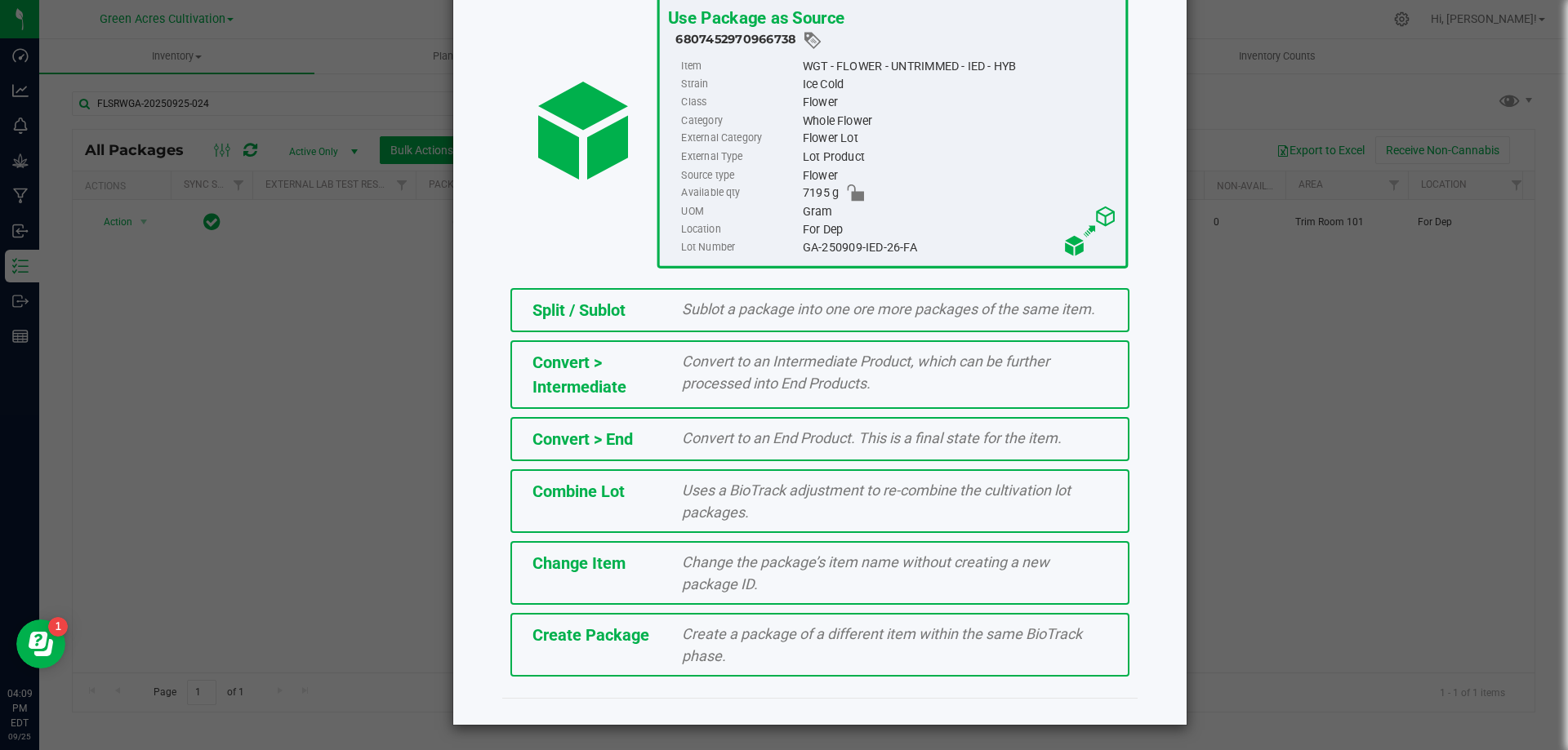
click at [749, 646] on div "Create a package of a different item within the same BioTrack phase." at bounding box center [895, 644] width 450 height 44
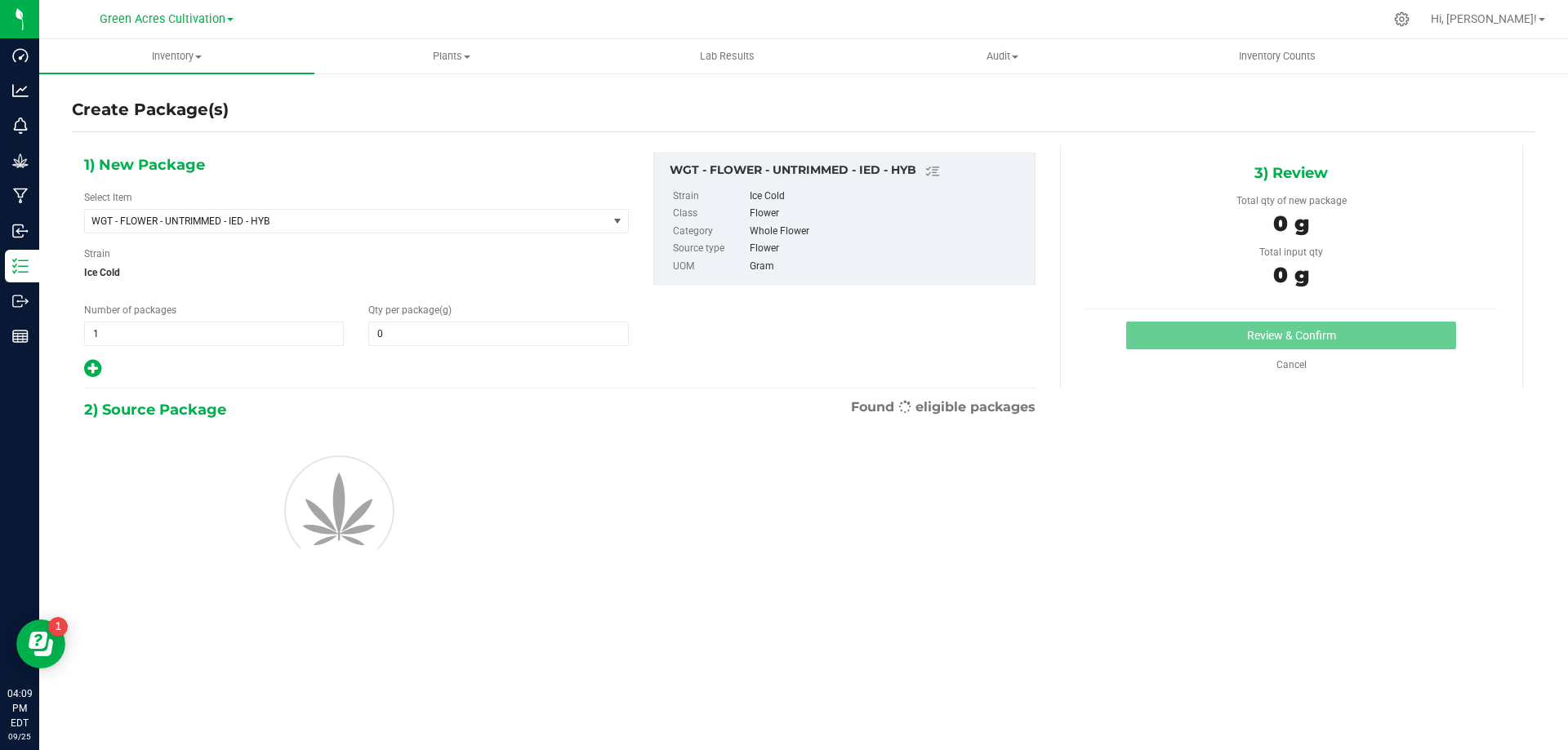
type input "0.0000"
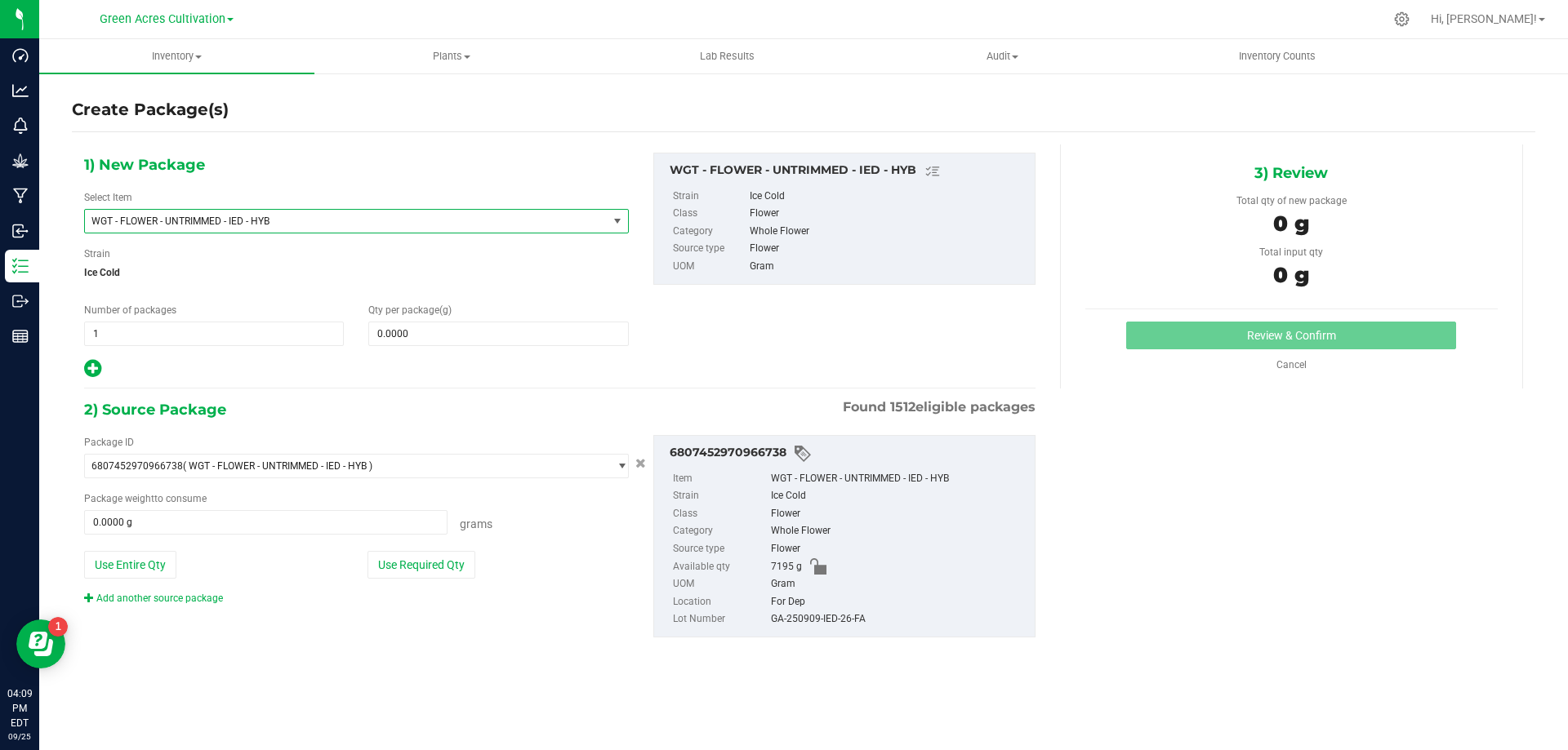
click at [555, 231] on span "WGT - FLOWER - UNTRIMMED - IED - HYB" at bounding box center [346, 220] width 523 height 23
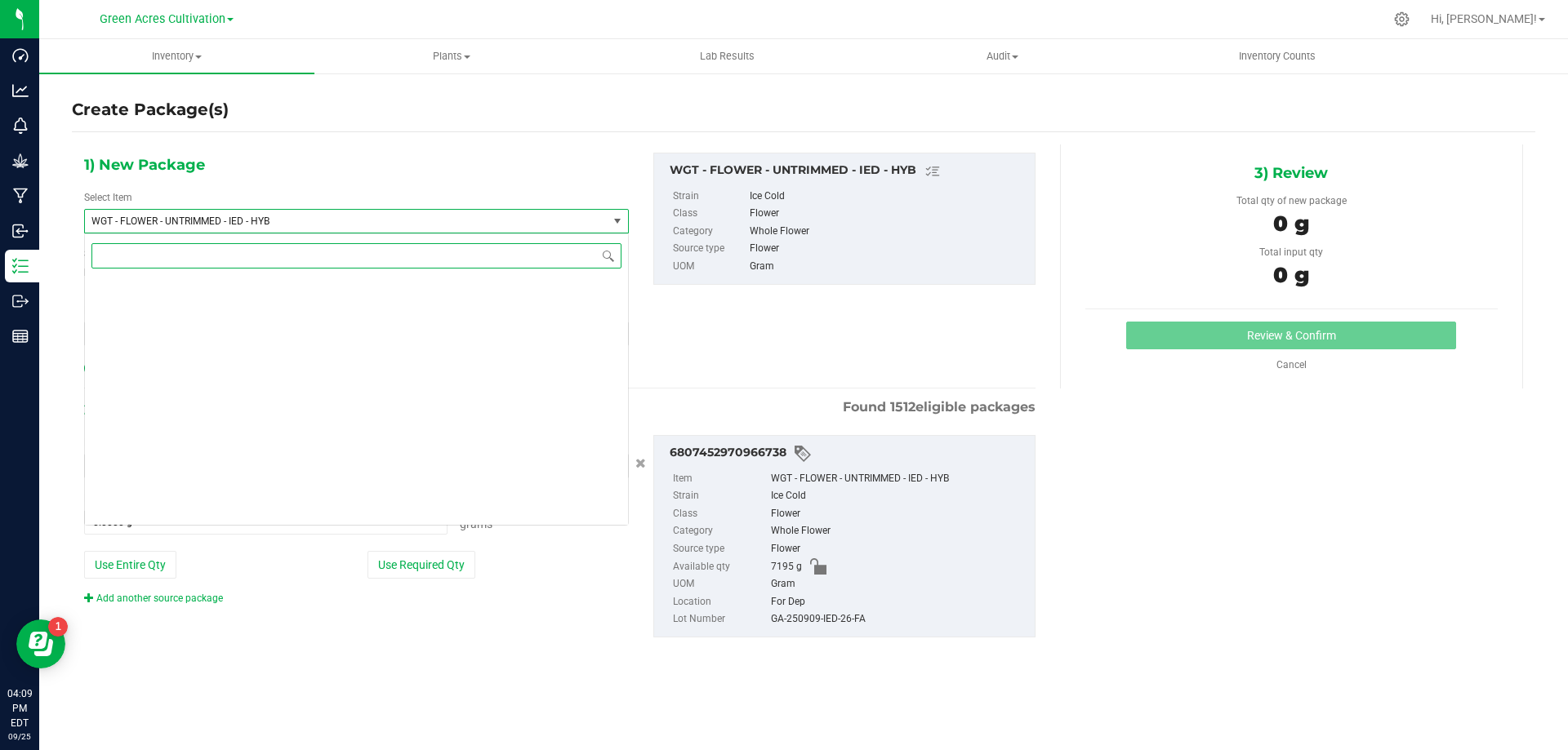
scroll to position [355186, 0]
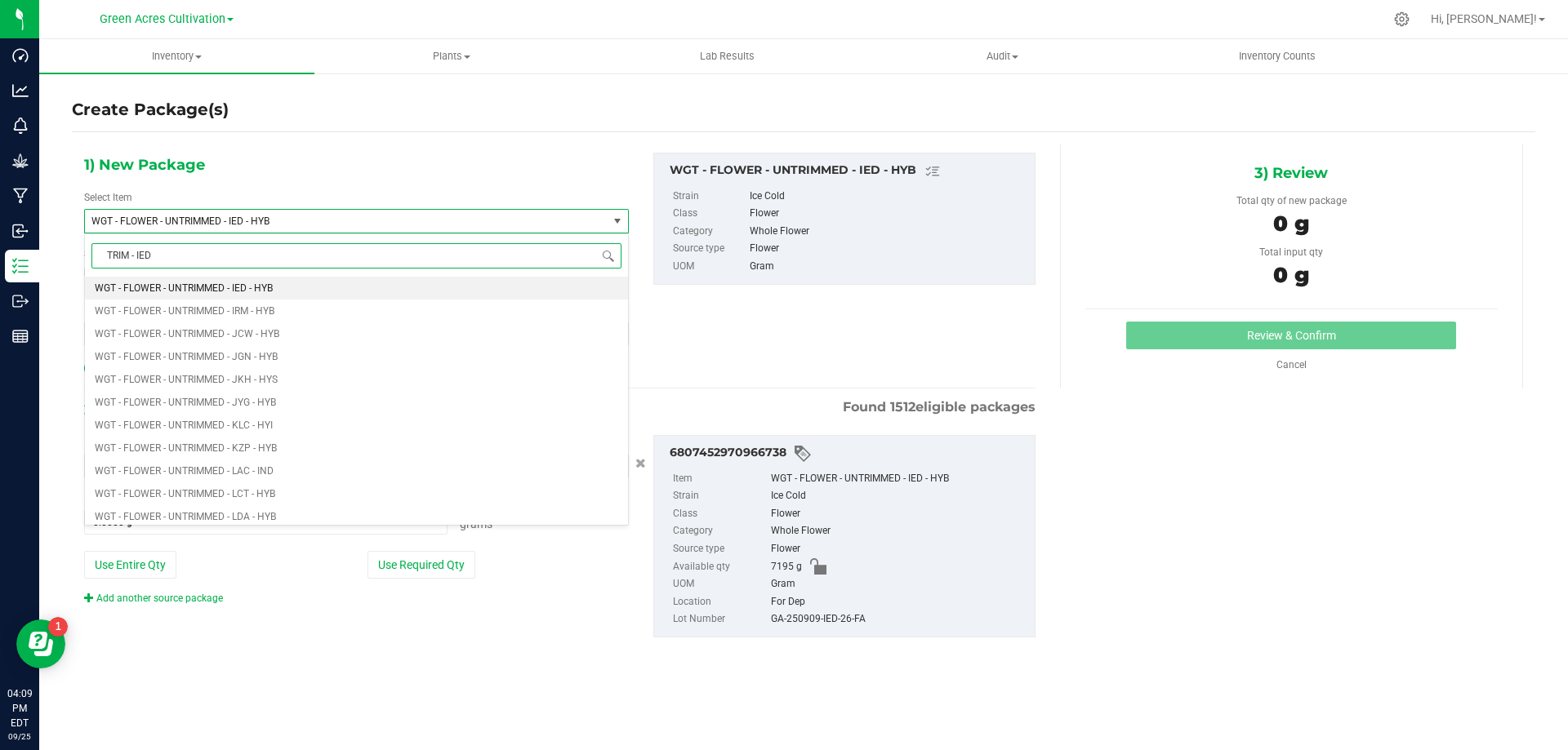
type input "TRIM - IED"
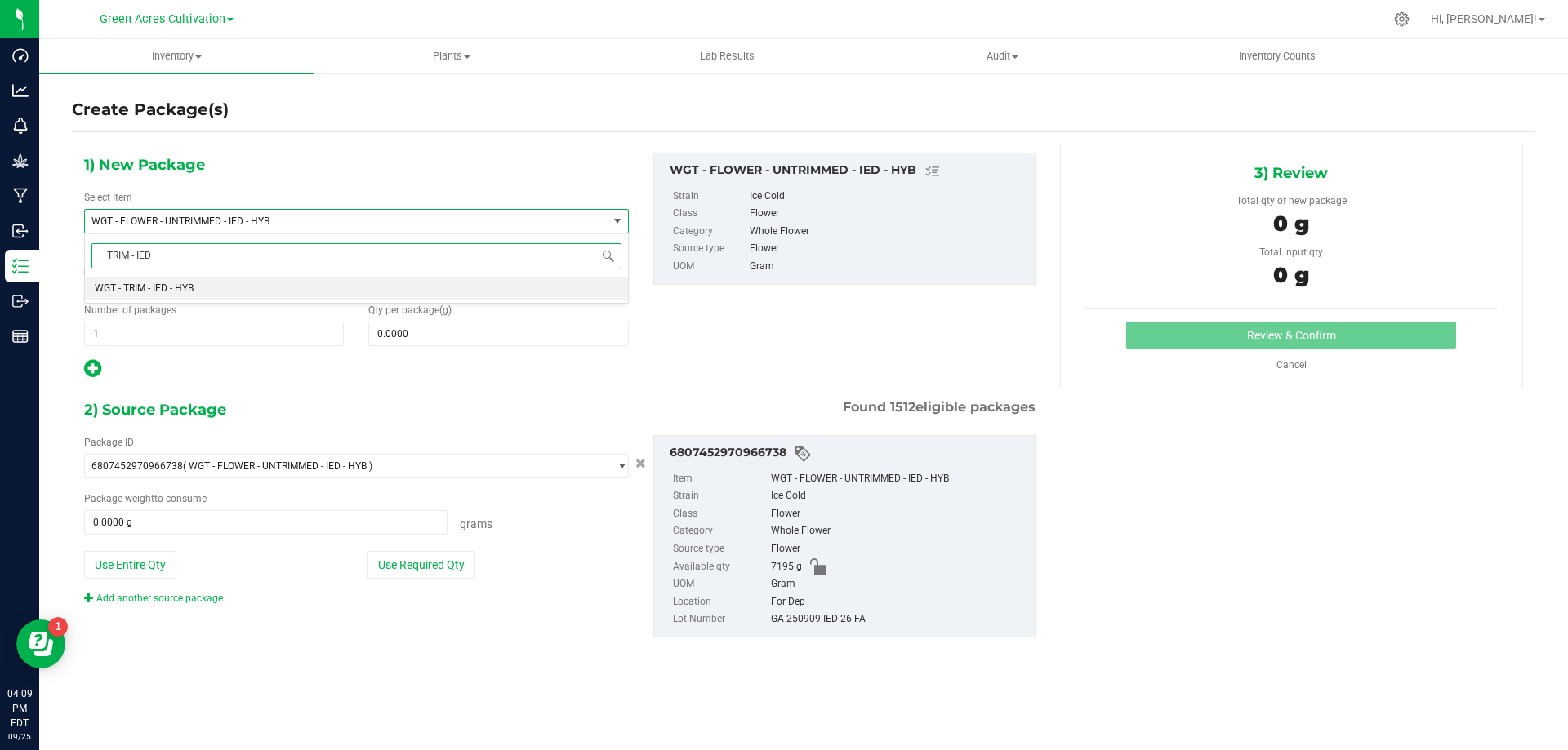
scroll to position [0, 0]
click at [498, 276] on div "TRIM - IED Type item name WGT - TRIM - IED - HYB No data found." at bounding box center [357, 268] width 545 height 70
click at [500, 275] on span "TRIM - IED" at bounding box center [357, 255] width 543 height 38
click at [510, 289] on li "WGT - TRIM - IED - HYB" at bounding box center [357, 288] width 543 height 23
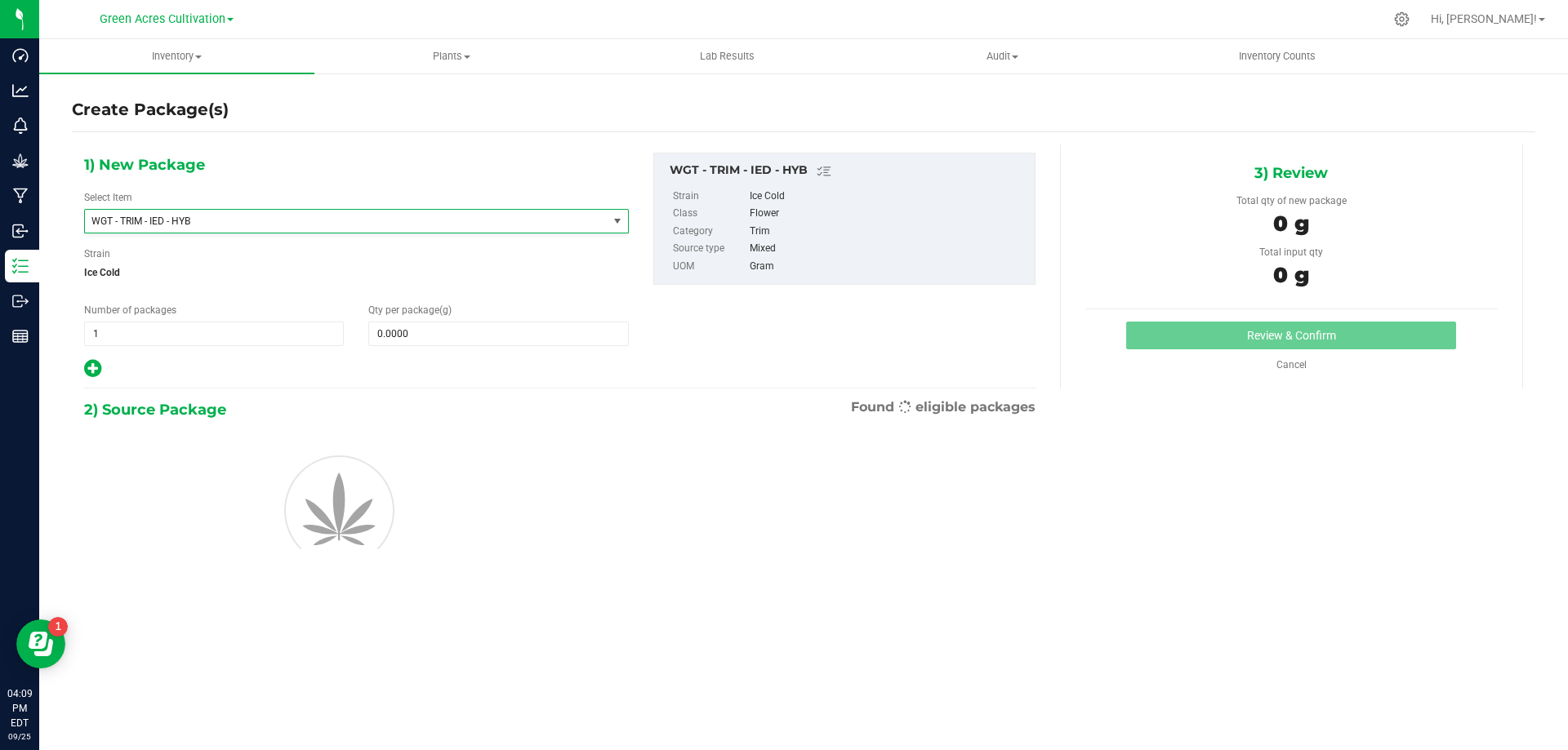
type input "0.0000"
click at [508, 347] on div "1) New Package Select Item WGT - TRIM - IED - HYB WGT - TRIM - HEA - HYB WGT - …" at bounding box center [357, 266] width 569 height 227
click at [517, 327] on span at bounding box center [498, 334] width 259 height 24
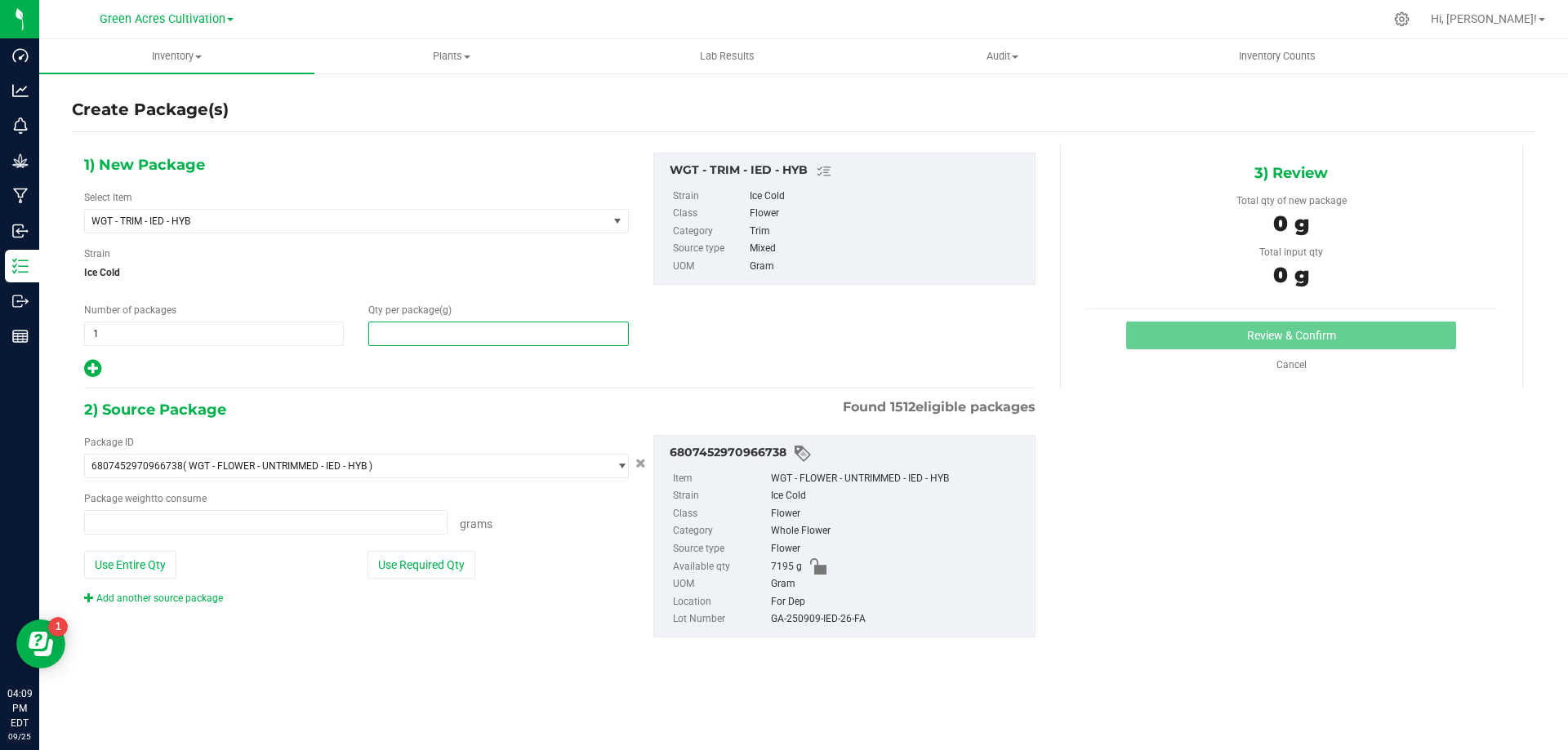
type input "0.0000 g"
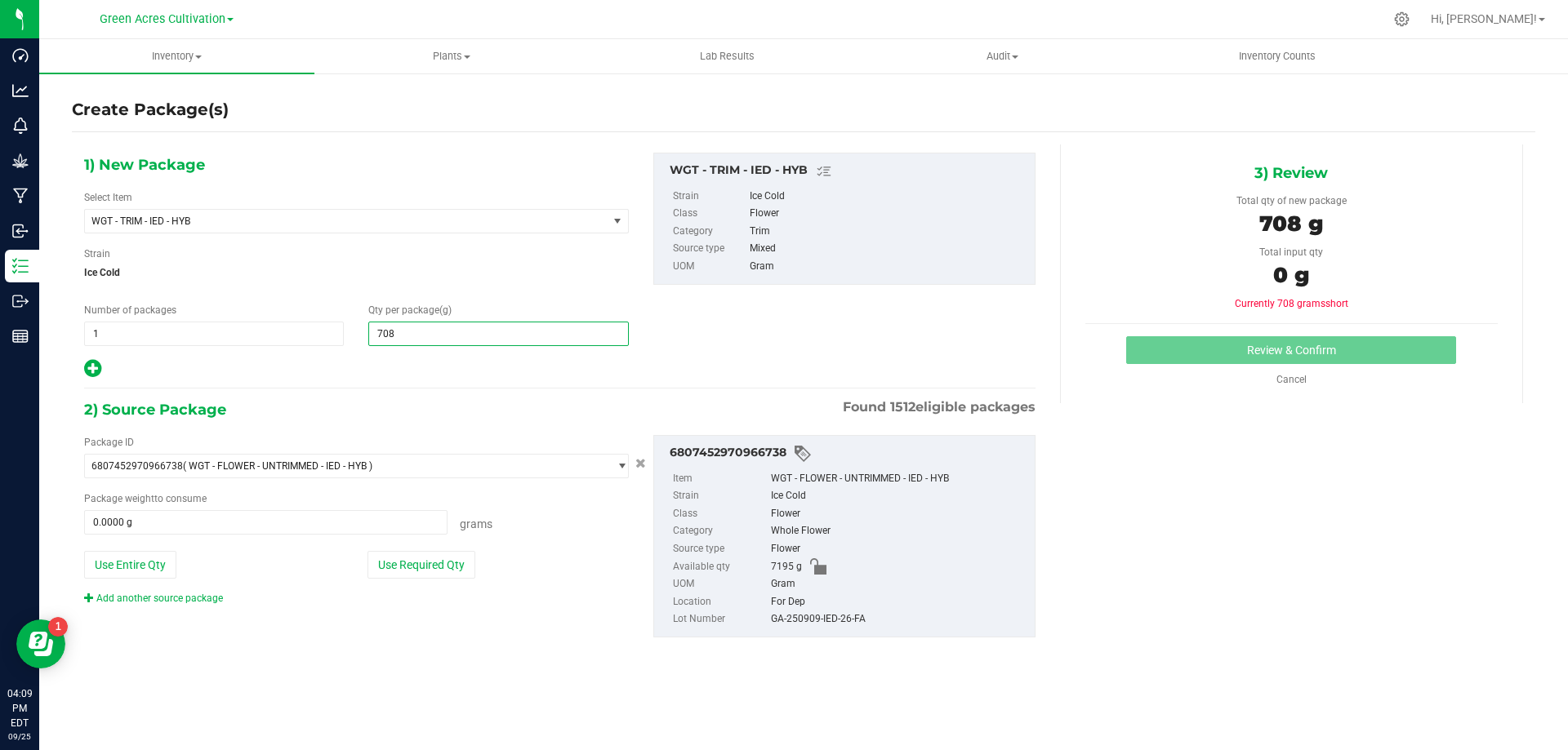
type input "7080"
type input "7,080.0000"
click at [432, 578] on button "Use Required Qty" at bounding box center [422, 564] width 108 height 28
type input "7080.0000 g"
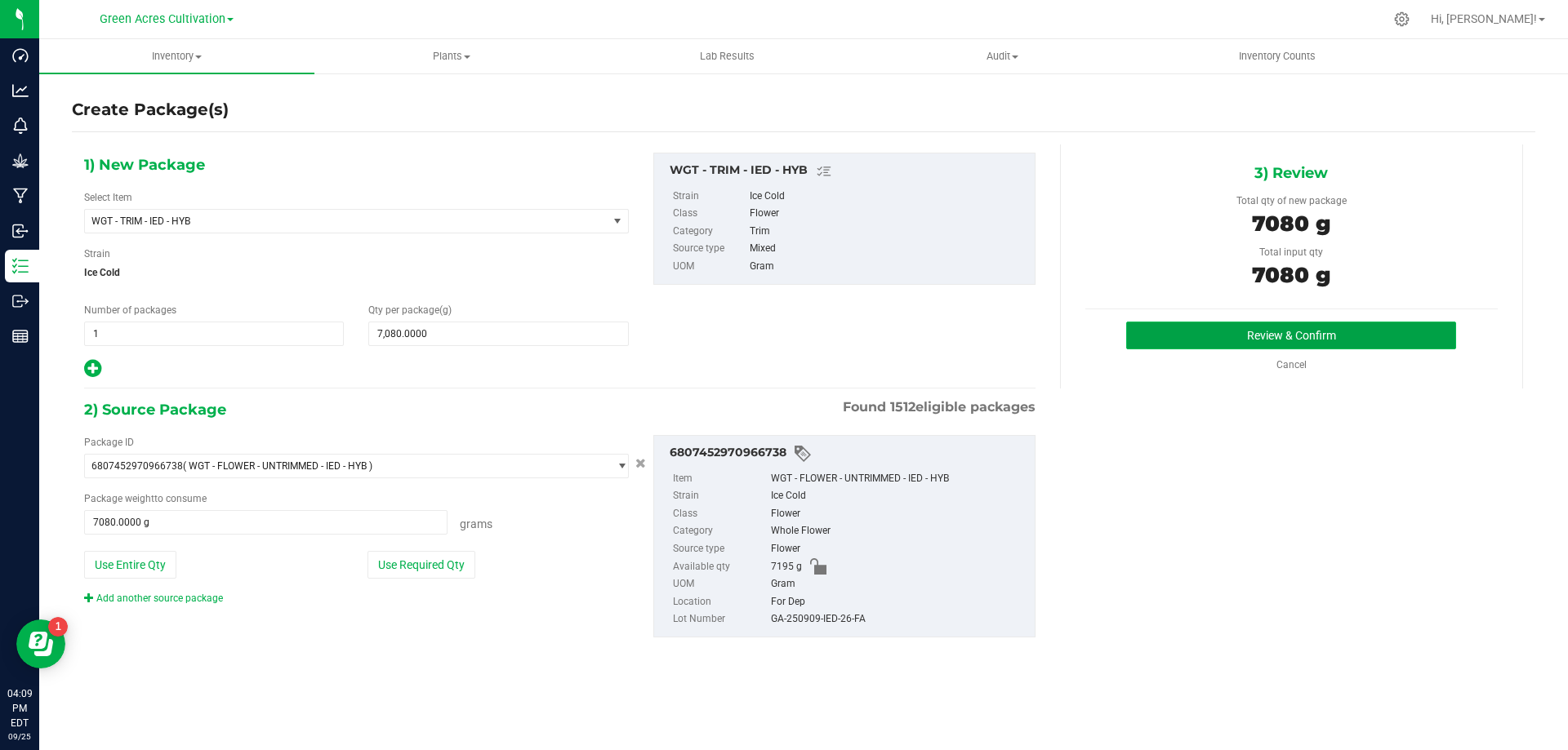
click at [1252, 345] on button "Review & Confirm" at bounding box center [1291, 335] width 329 height 28
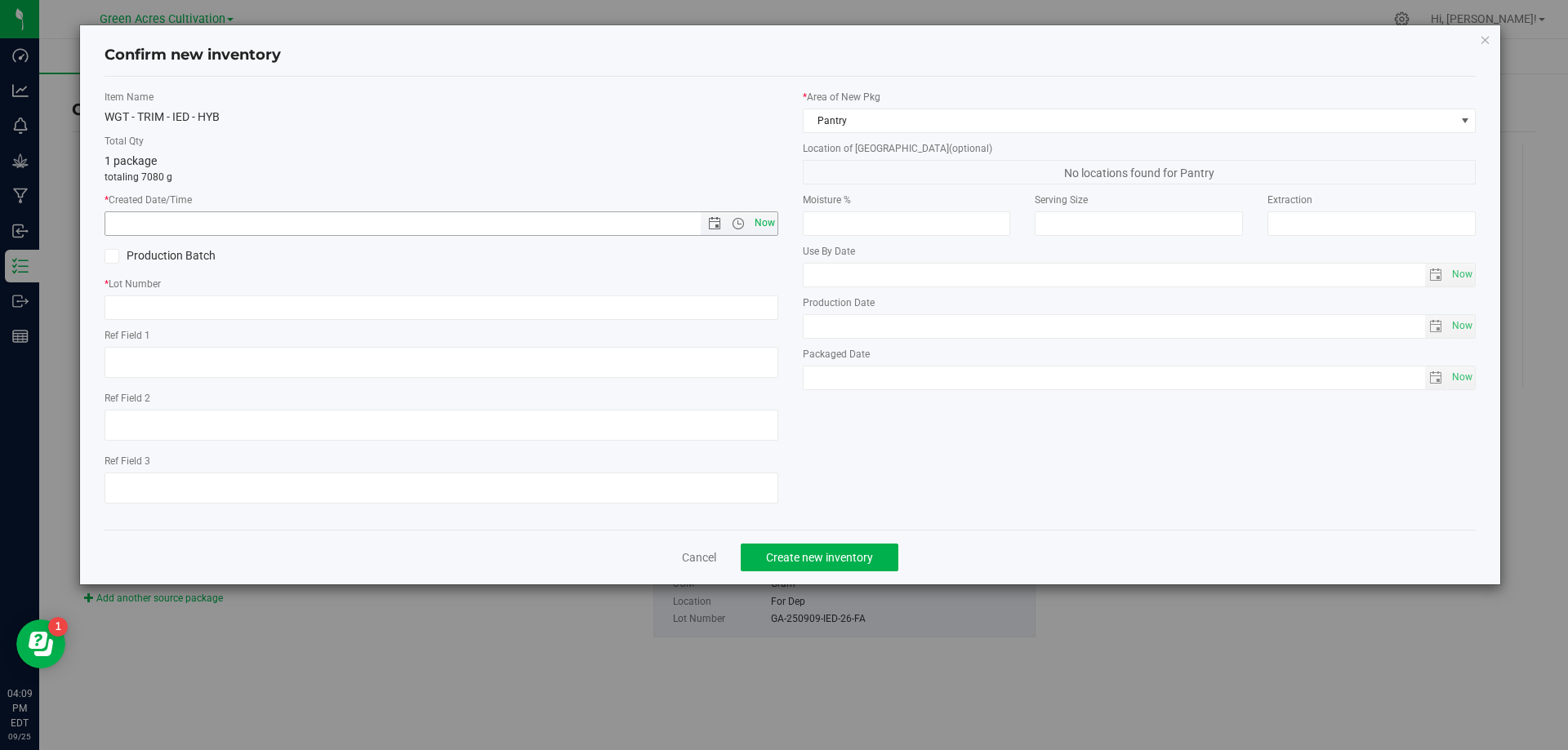
click at [770, 215] on span "Now" at bounding box center [764, 223] width 28 height 24
type input "[DATE] 4:09 PM"
click at [731, 313] on input "text" at bounding box center [441, 307] width 673 height 24
paste input "GA-250909-IED-26-FA"
type input "GA-250909-IED-26-TB"
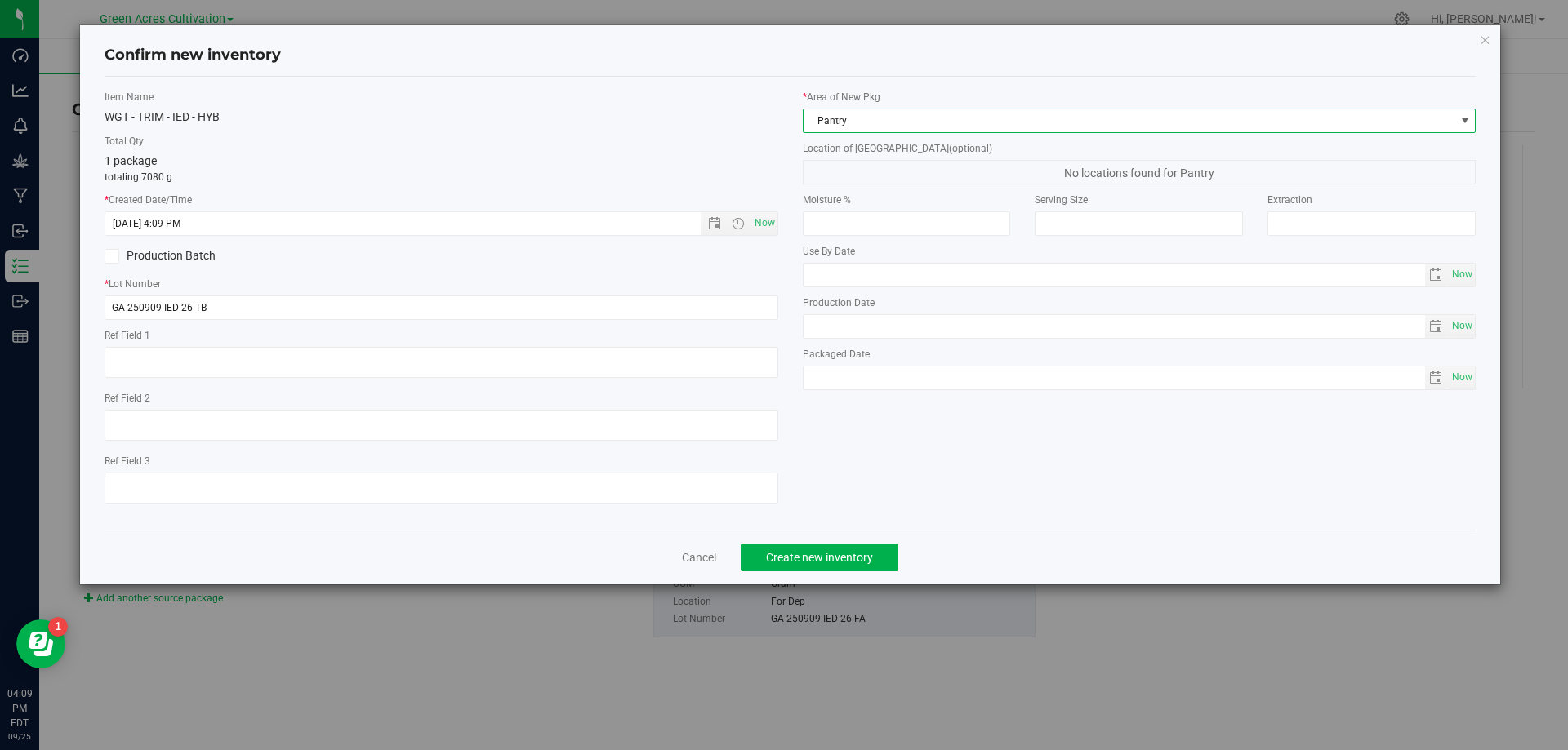
click at [863, 128] on span "Pantry" at bounding box center [1129, 121] width 651 height 23
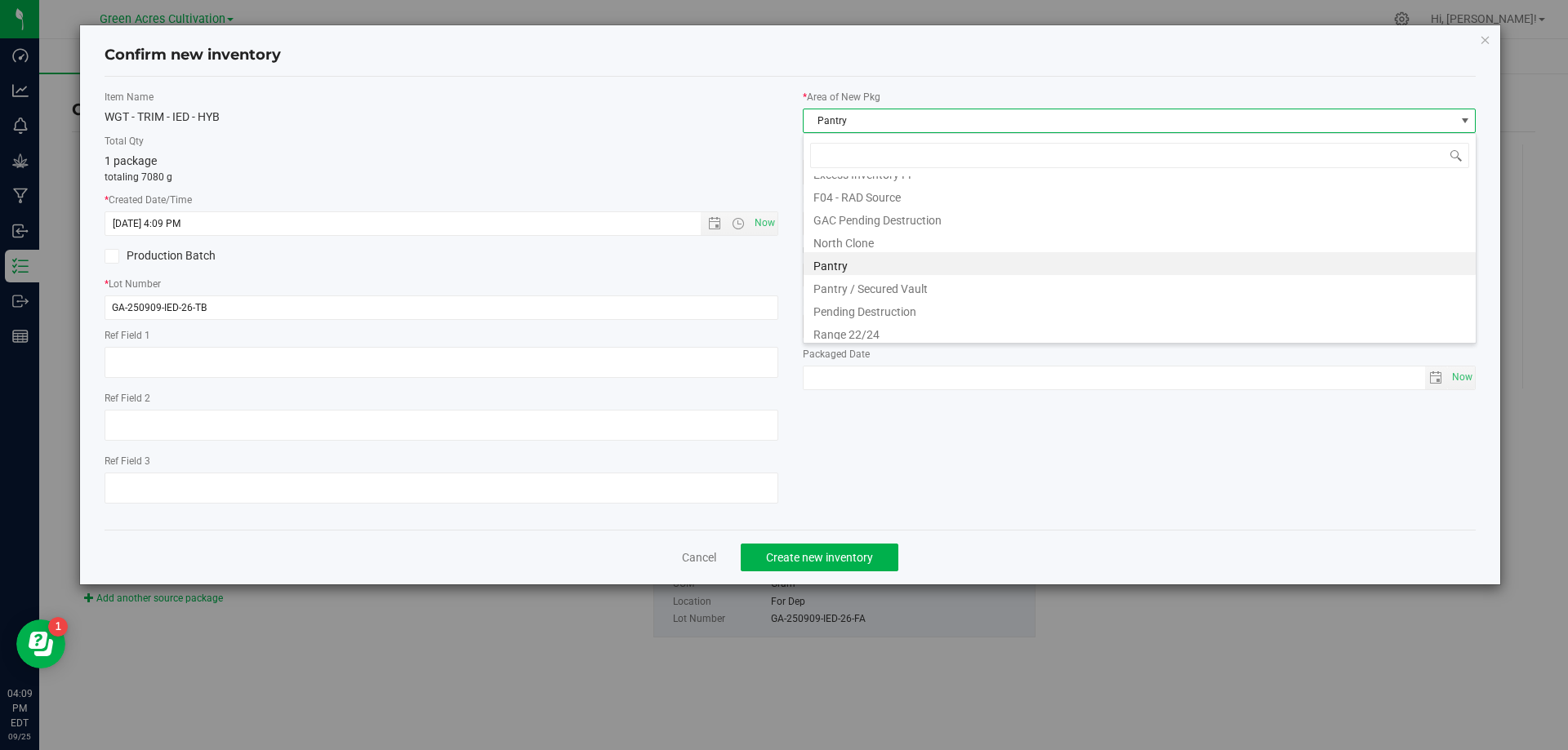
scroll to position [248, 0]
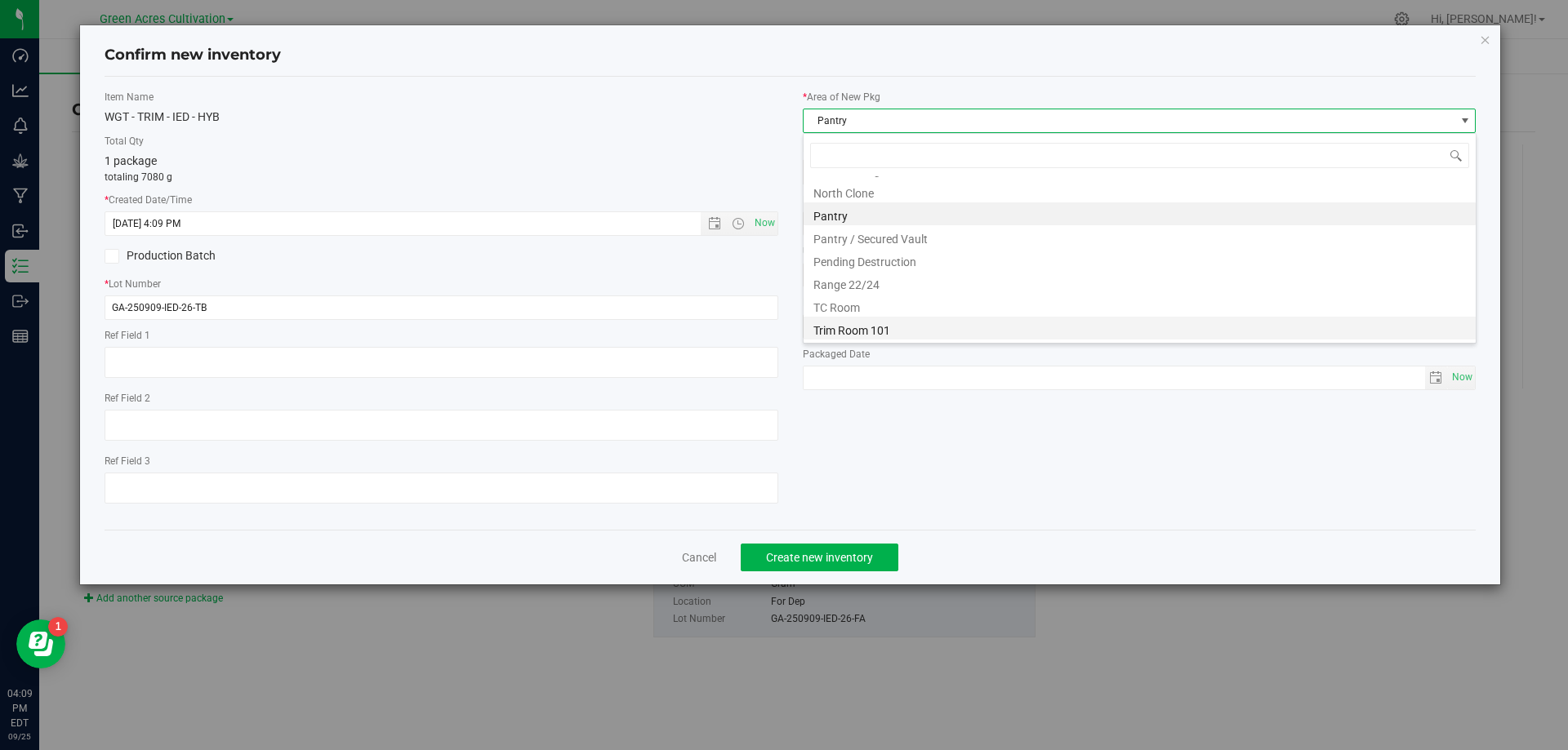
click at [906, 334] on li "Trim Room 101" at bounding box center [1139, 328] width 672 height 23
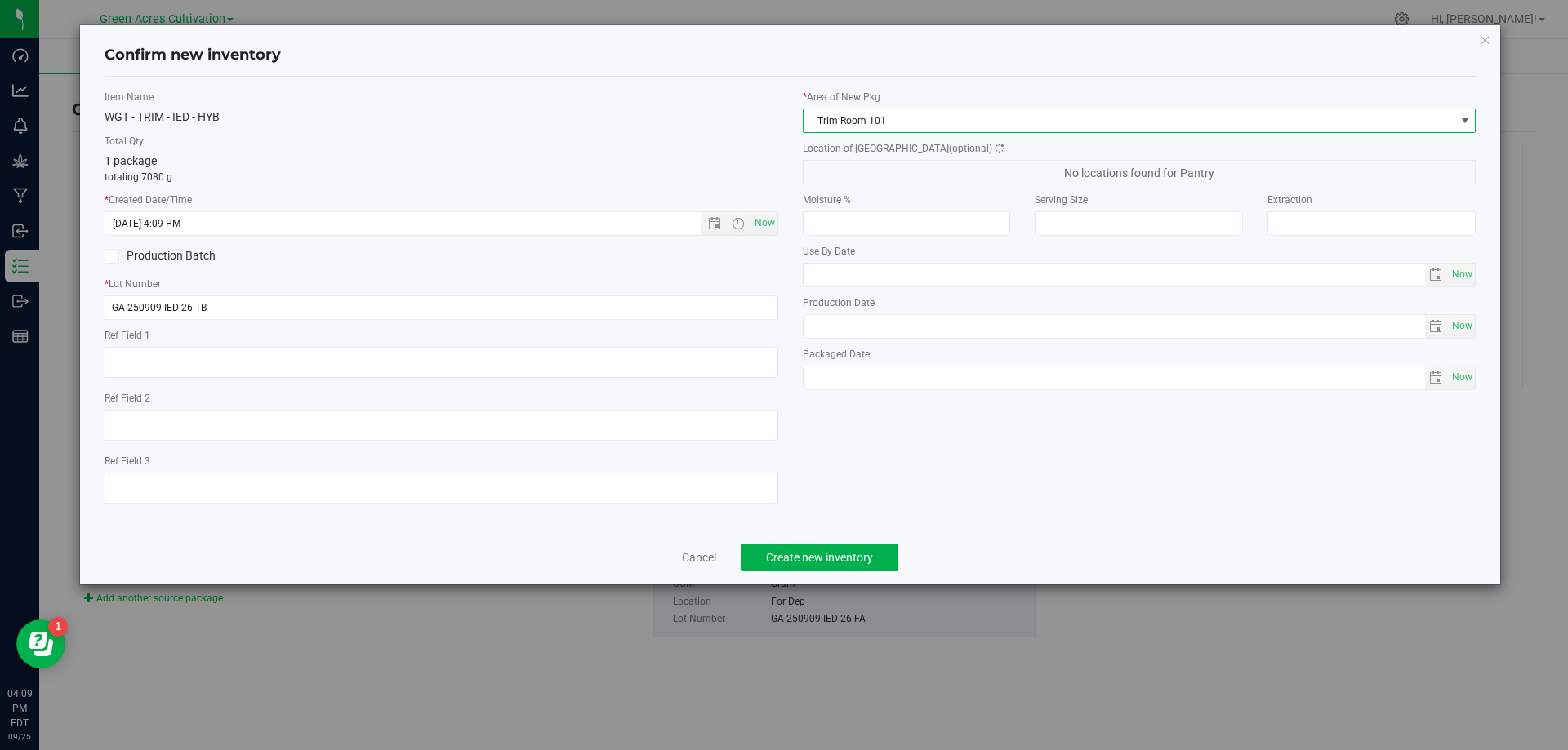
click at [916, 191] on div "* Area of [GEOGRAPHIC_DATA] Trim Room 101 Location of [GEOGRAPHIC_DATA] (option…" at bounding box center [1140, 243] width 698 height 308
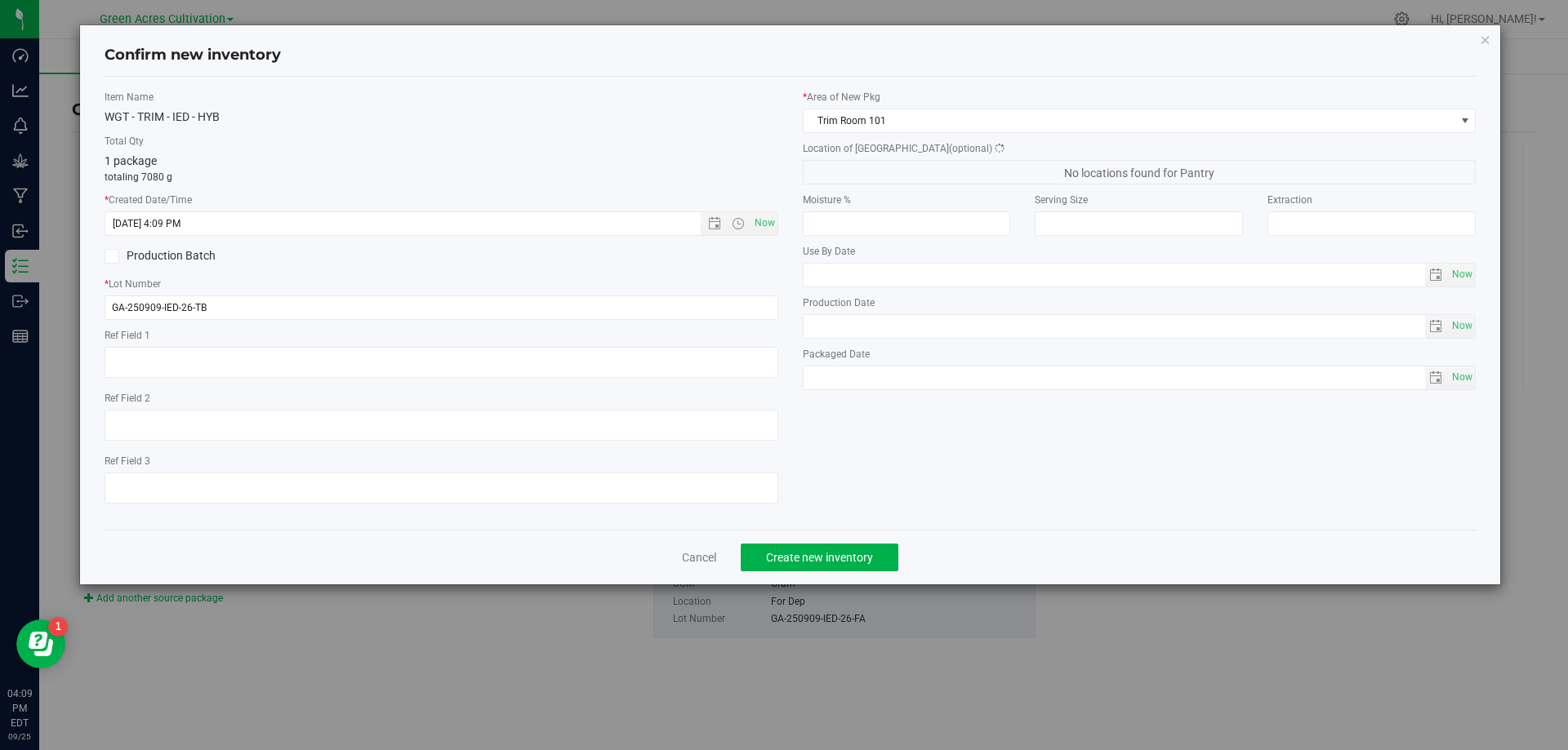
click at [923, 169] on span "No locations found for Pantry" at bounding box center [1139, 171] width 673 height 24
click at [923, 169] on span "Concentrate" at bounding box center [1129, 171] width 651 height 23
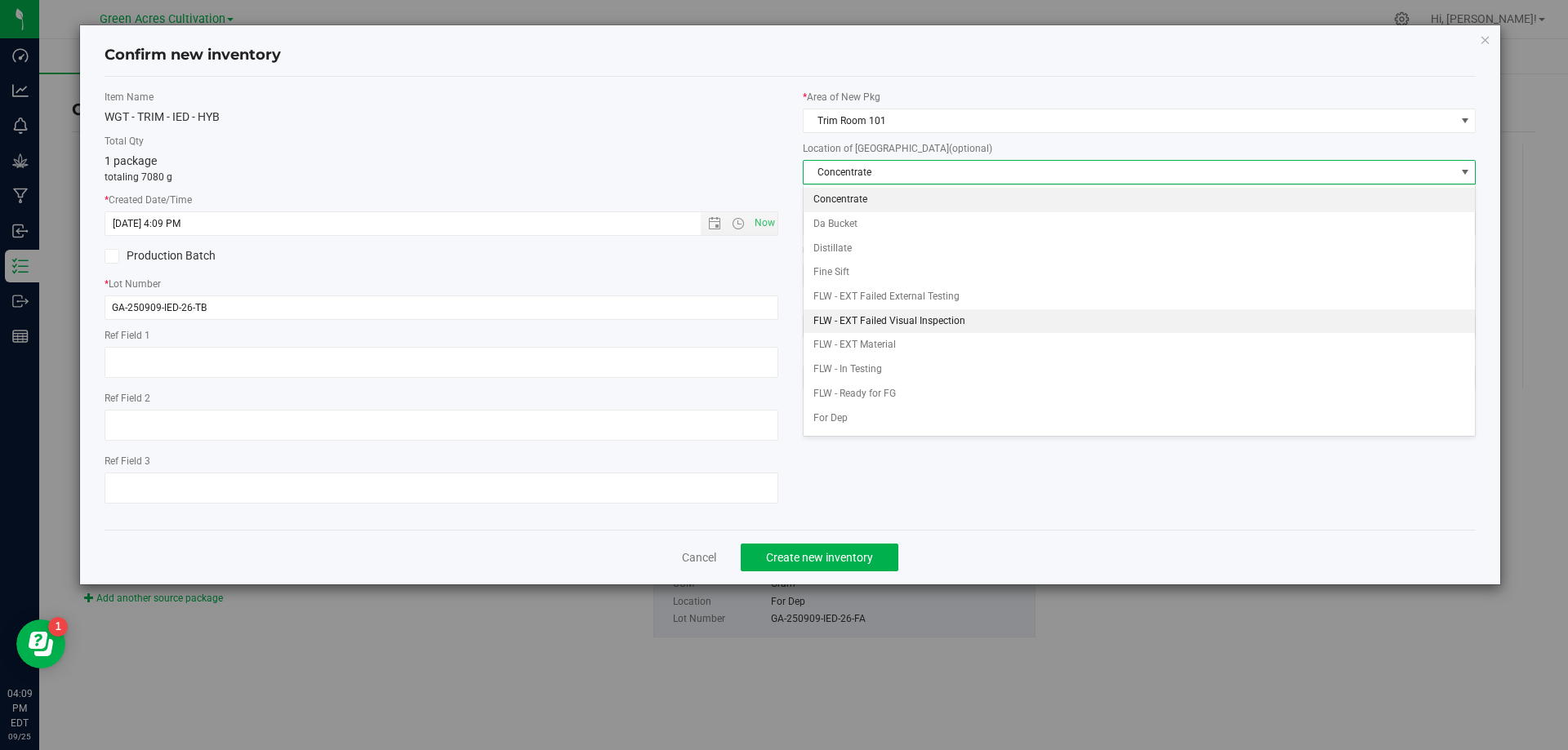
click at [852, 331] on li "FLW - EXT Failed Visual Inspection" at bounding box center [1139, 321] width 672 height 24
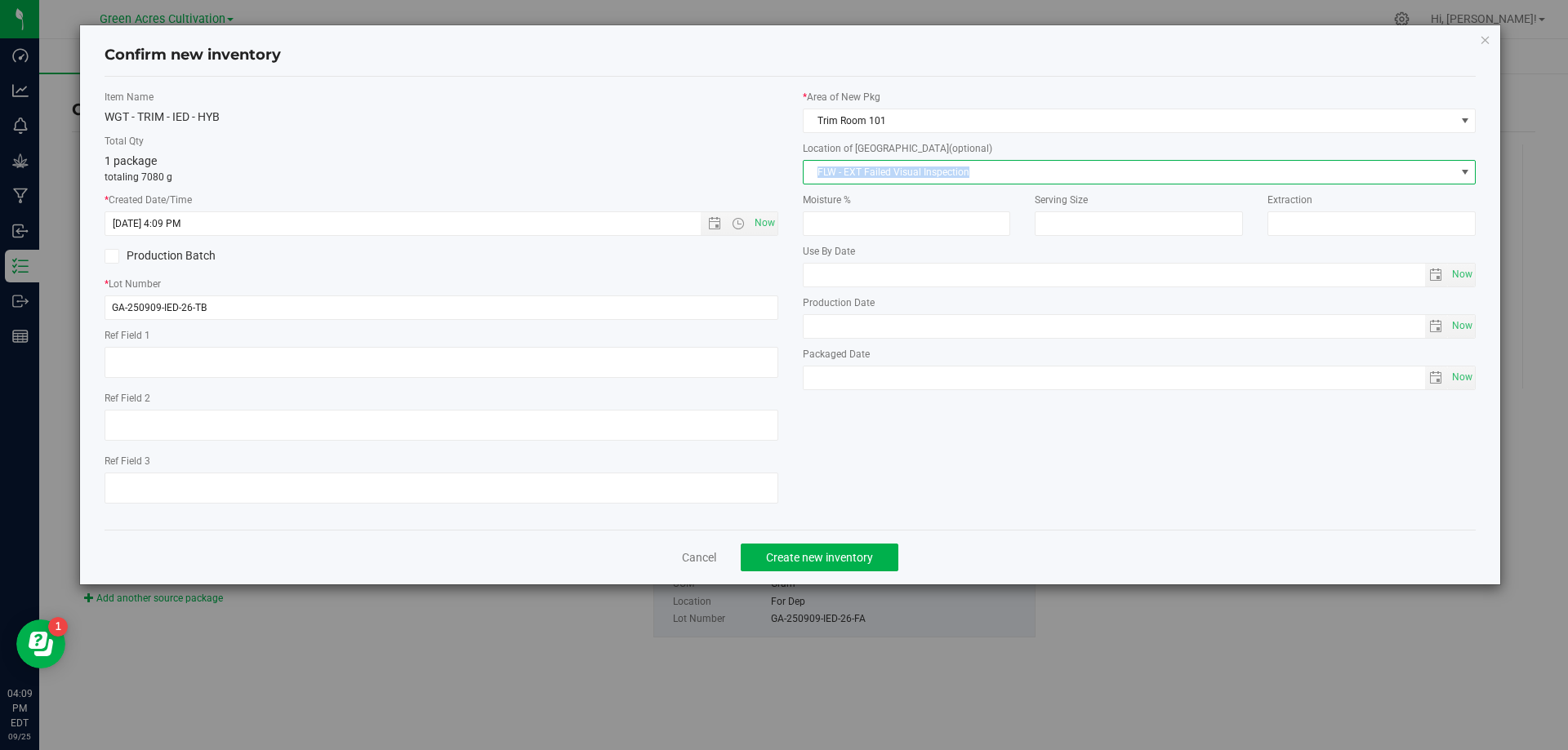
click at [884, 172] on span "FLW - EXT Failed Visual Inspection" at bounding box center [1129, 171] width 651 height 23
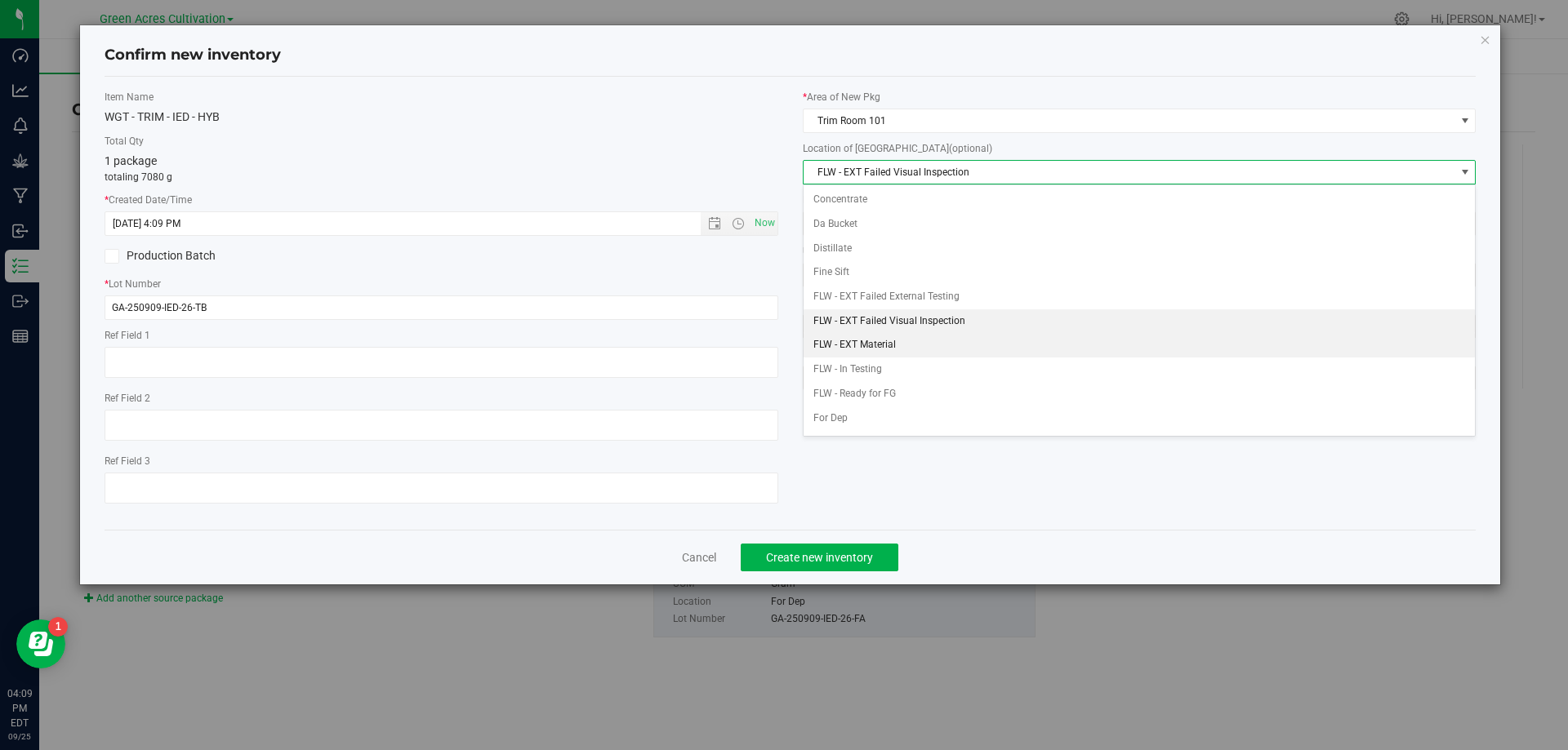
click at [869, 338] on li "FLW - EXT Material" at bounding box center [1139, 345] width 672 height 24
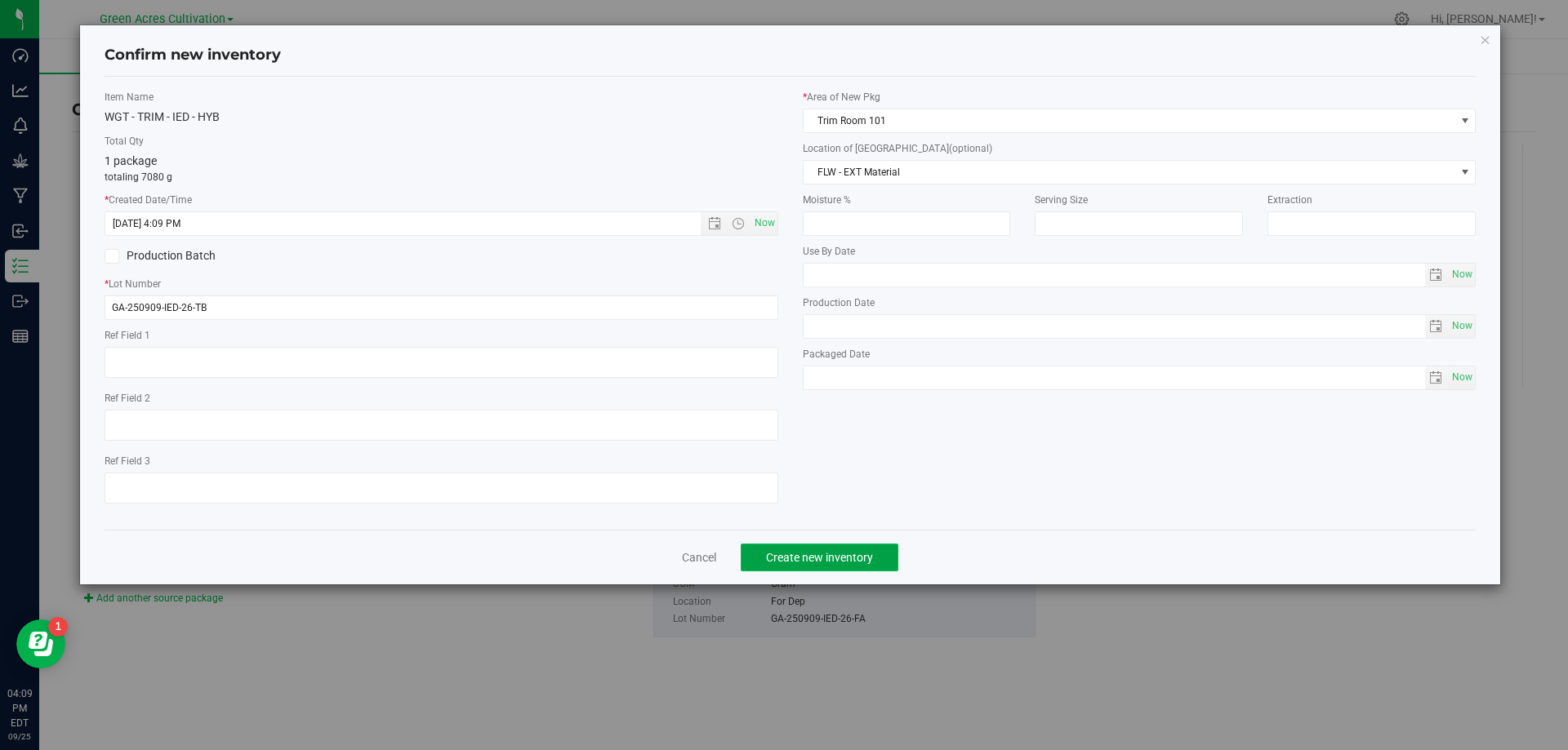
click at [834, 566] on button "Create new inventory" at bounding box center [819, 557] width 158 height 28
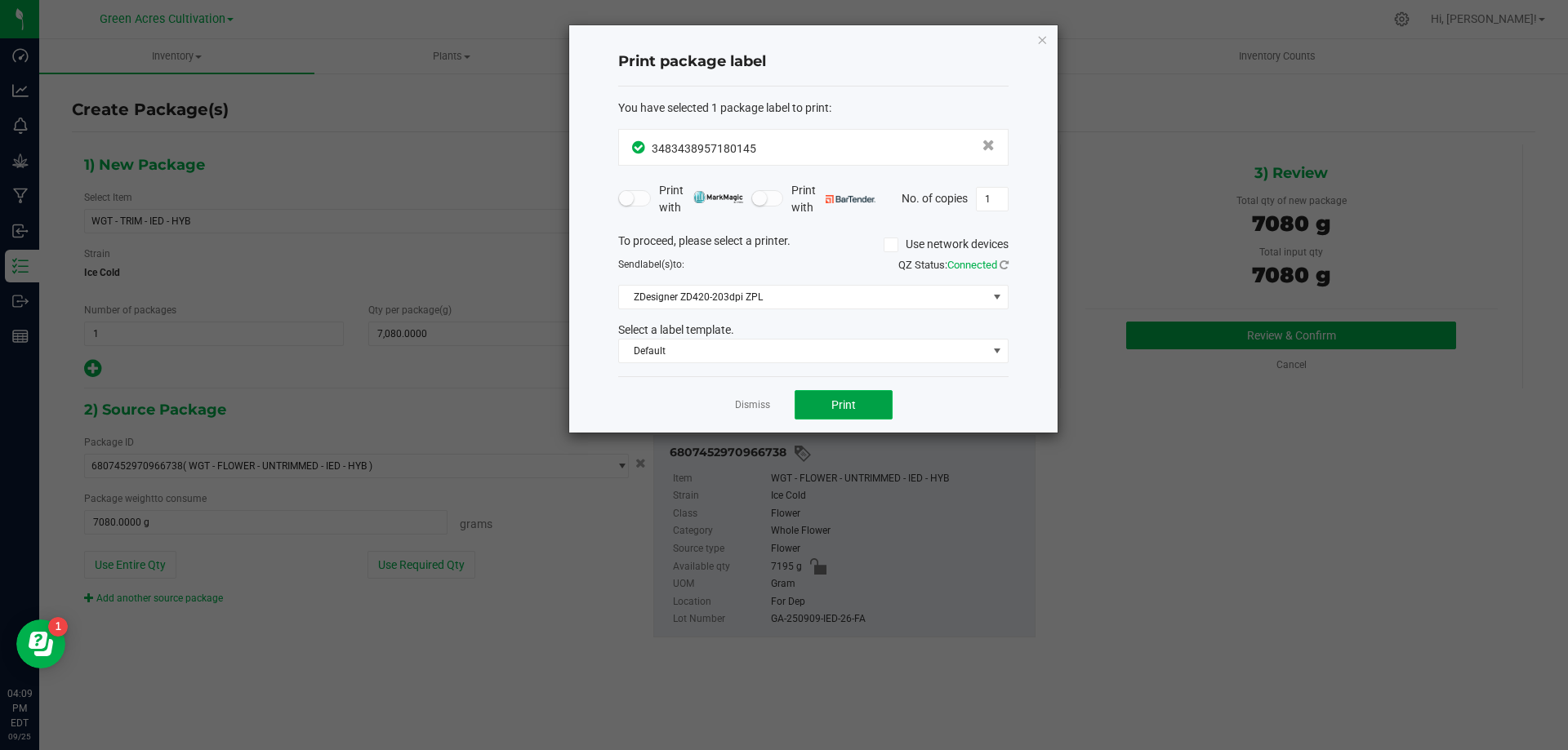
click at [850, 413] on button "Print" at bounding box center [843, 405] width 98 height 30
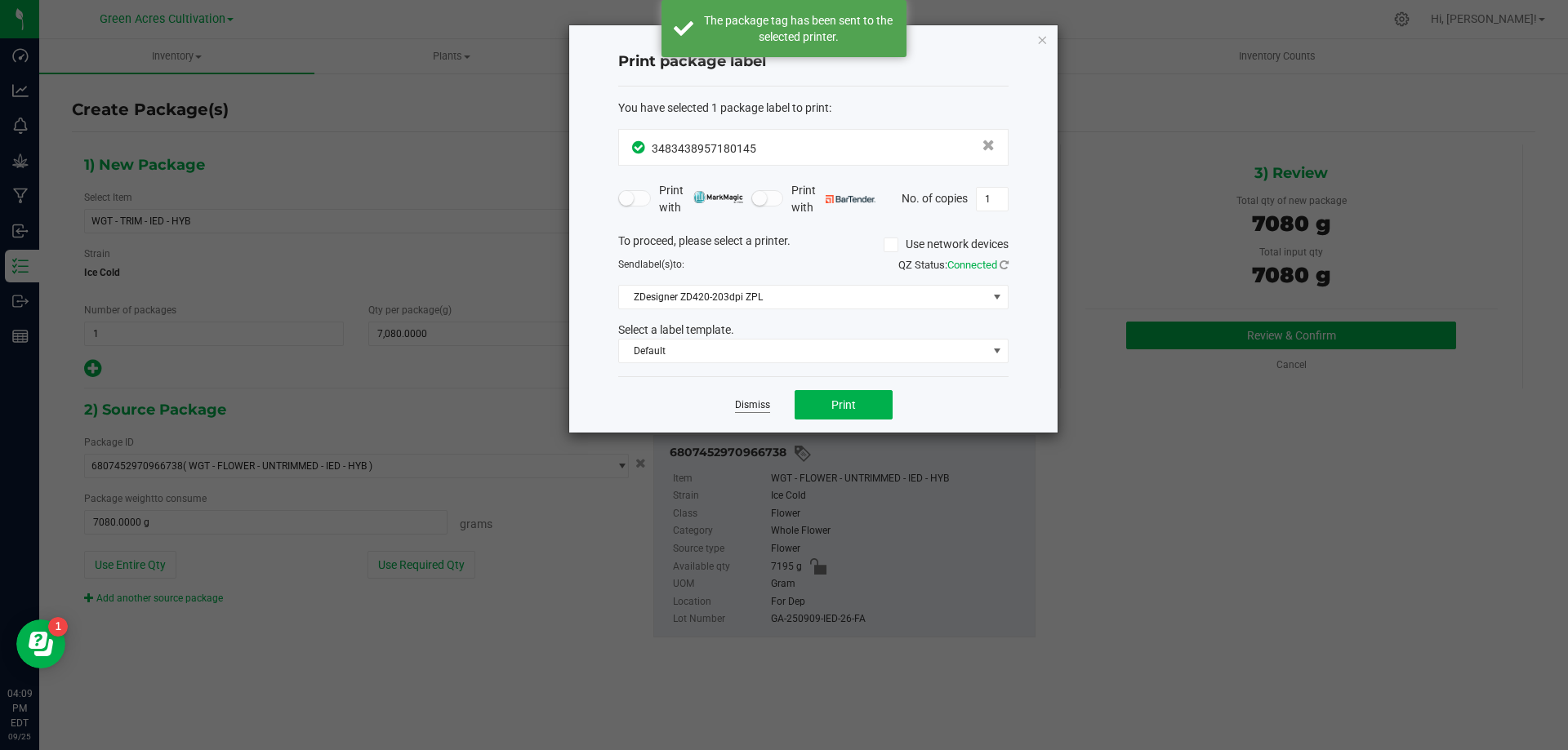
click at [754, 408] on link "Dismiss" at bounding box center [753, 405] width 35 height 14
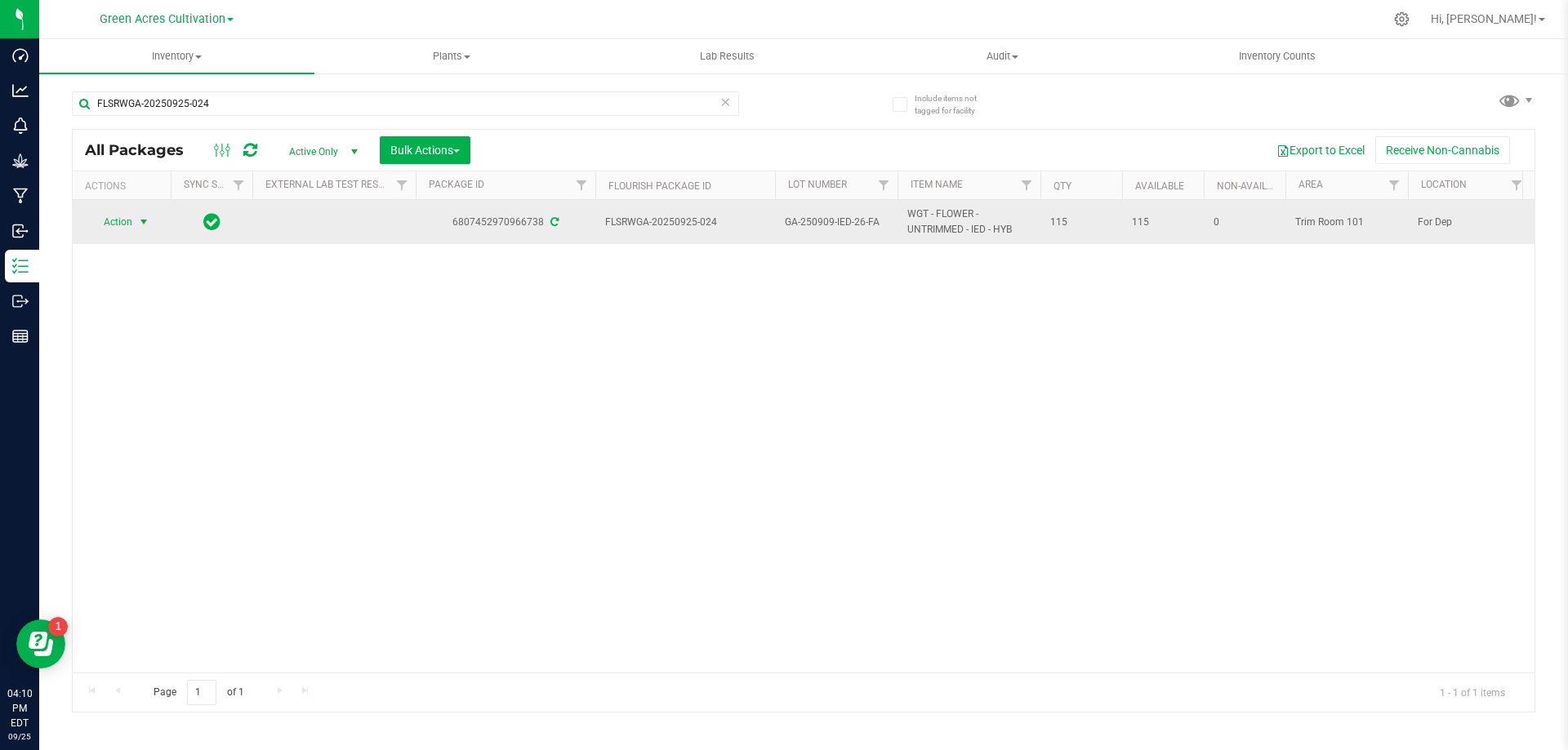
click at [140, 227] on span "select" at bounding box center [143, 221] width 13 height 13
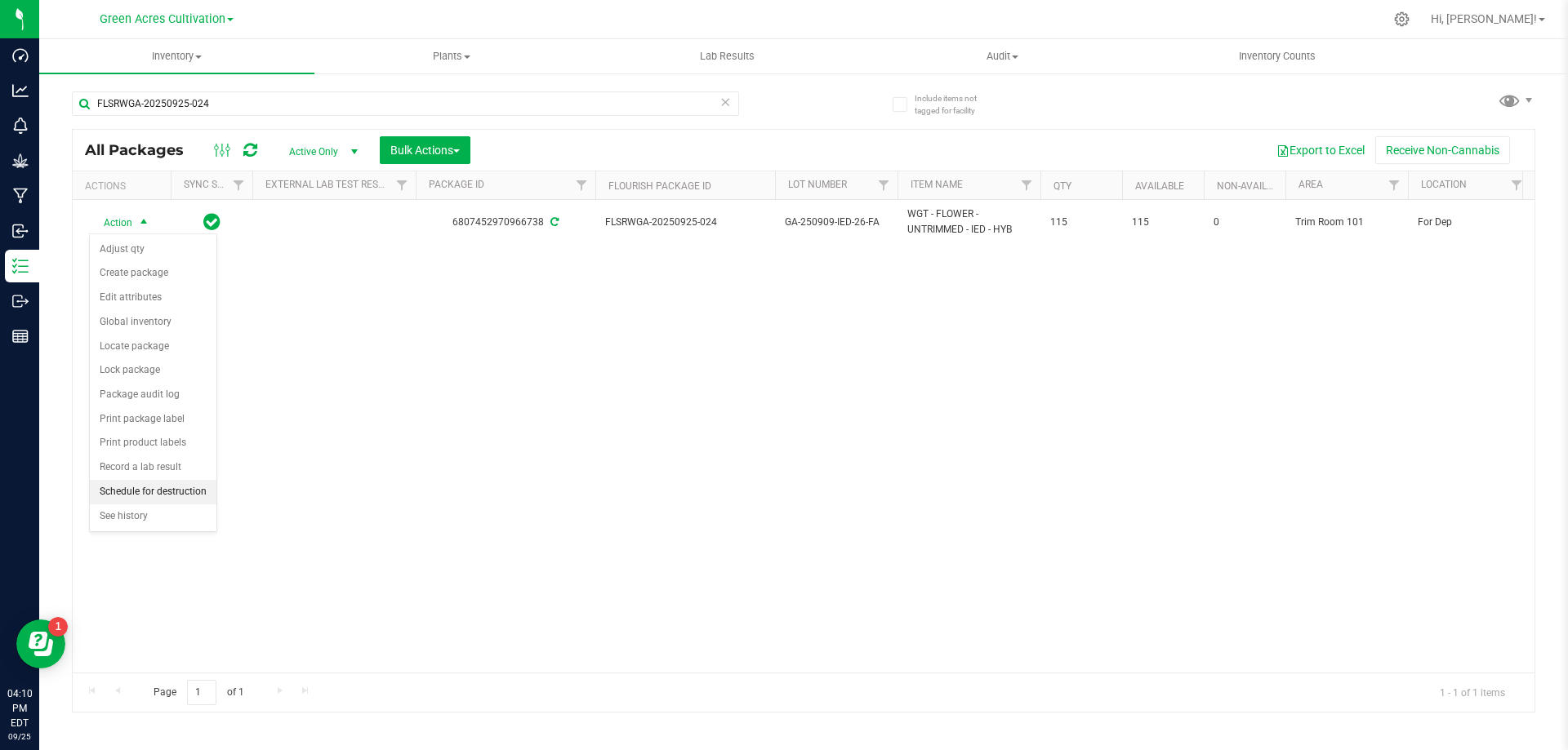
click at [159, 484] on li "Schedule for destruction" at bounding box center [153, 492] width 127 height 24
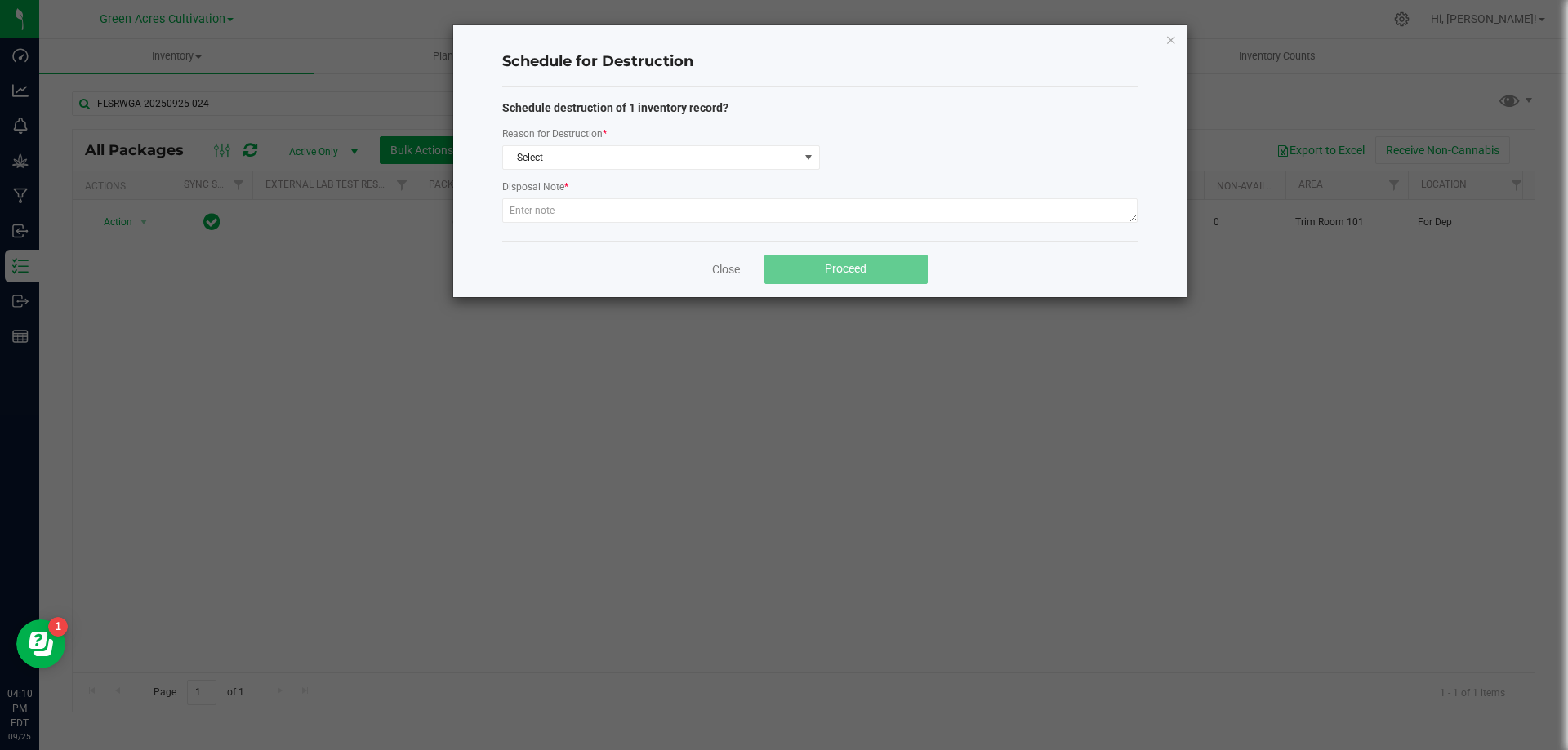
drag, startPoint x: 549, startPoint y: 117, endPoint x: 549, endPoint y: 160, distance: 43.0
click at [549, 119] on div "Schedule destruction of 1 inventory record? Reason for Destruction * Select Dis…" at bounding box center [819, 164] width 635 height 128
click at [549, 160] on span "Select" at bounding box center [651, 157] width 296 height 23
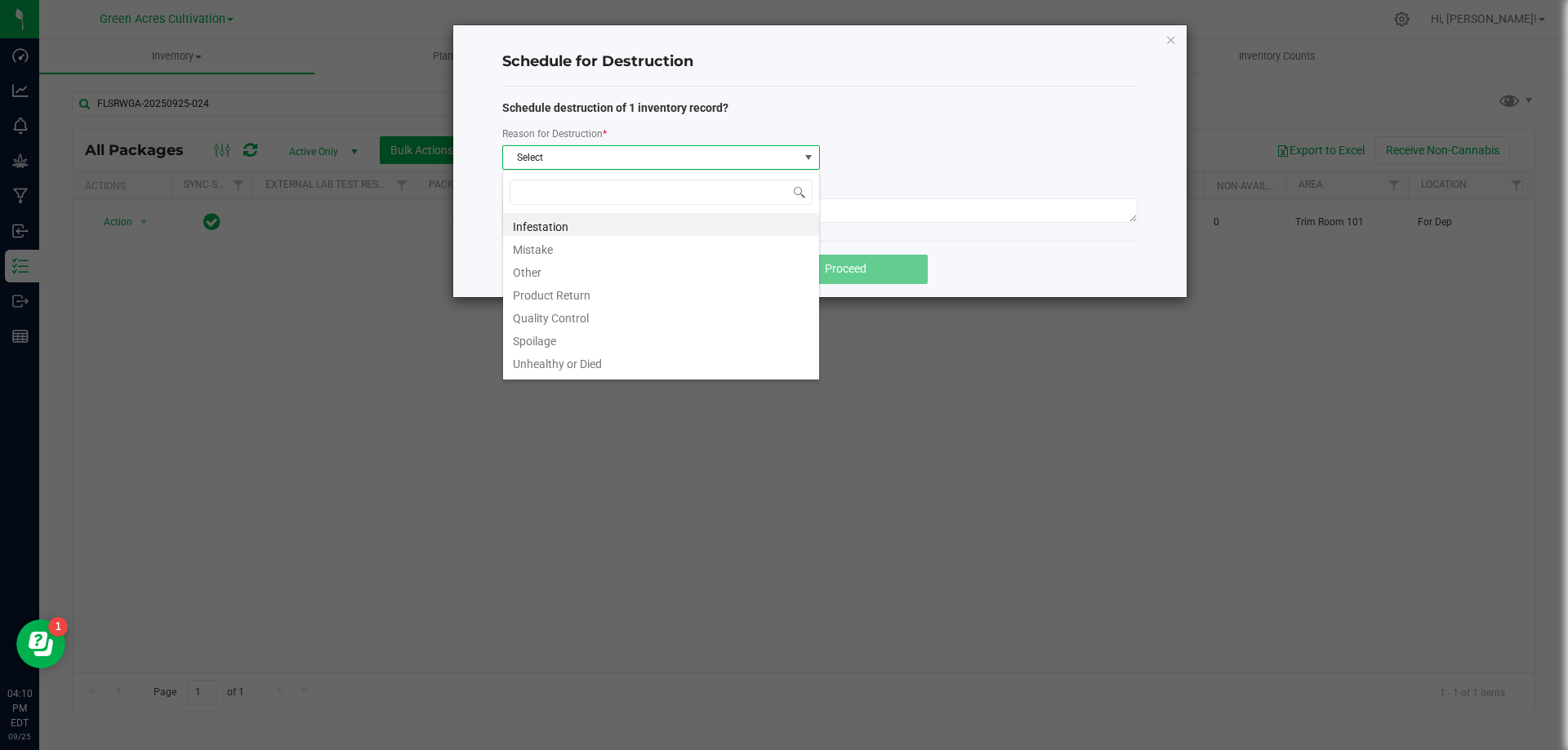
scroll to position [24, 318]
type input "W"
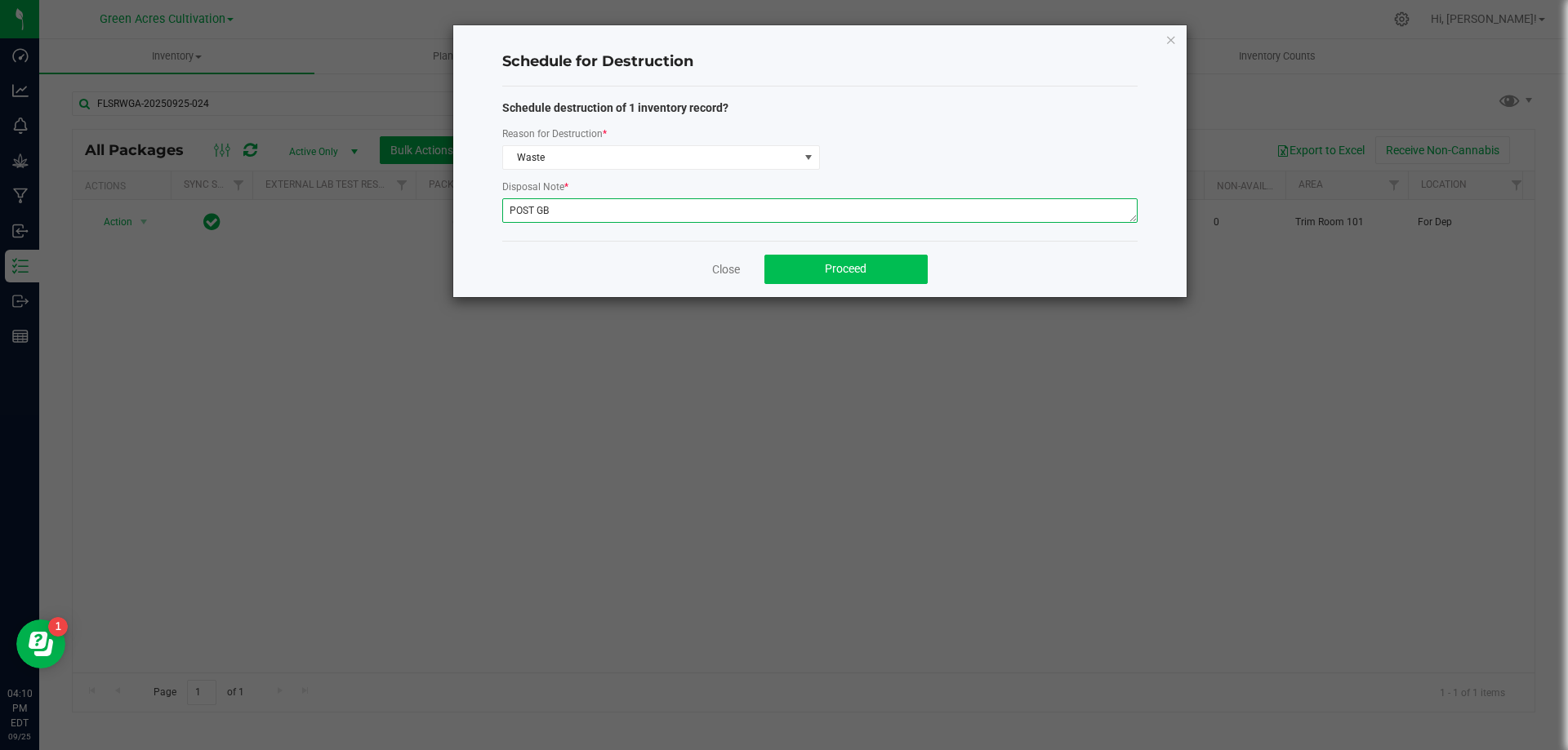
type textarea "POST GB"
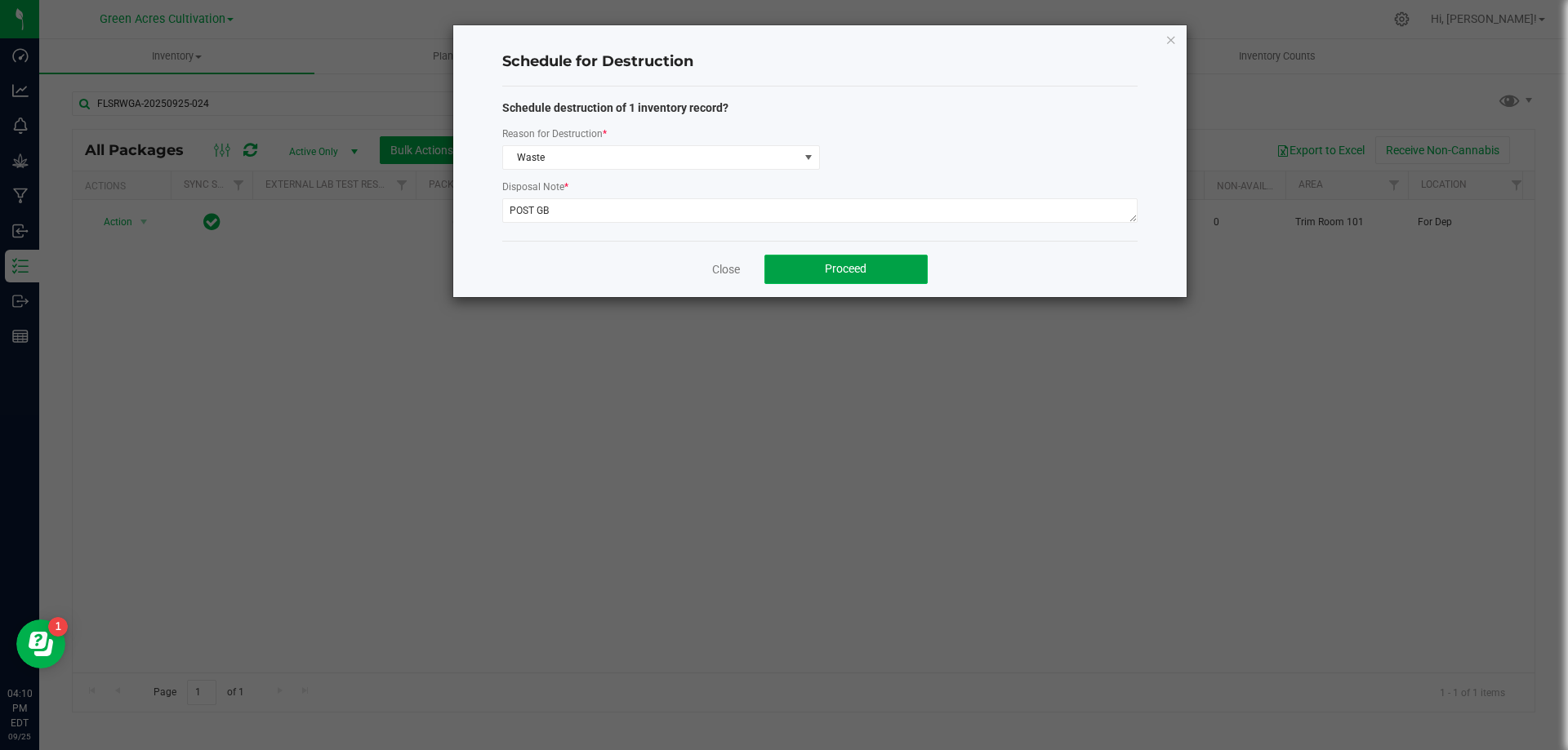
click at [860, 275] on span "Proceed" at bounding box center [845, 268] width 41 height 13
